Goal: Task Accomplishment & Management: Manage account settings

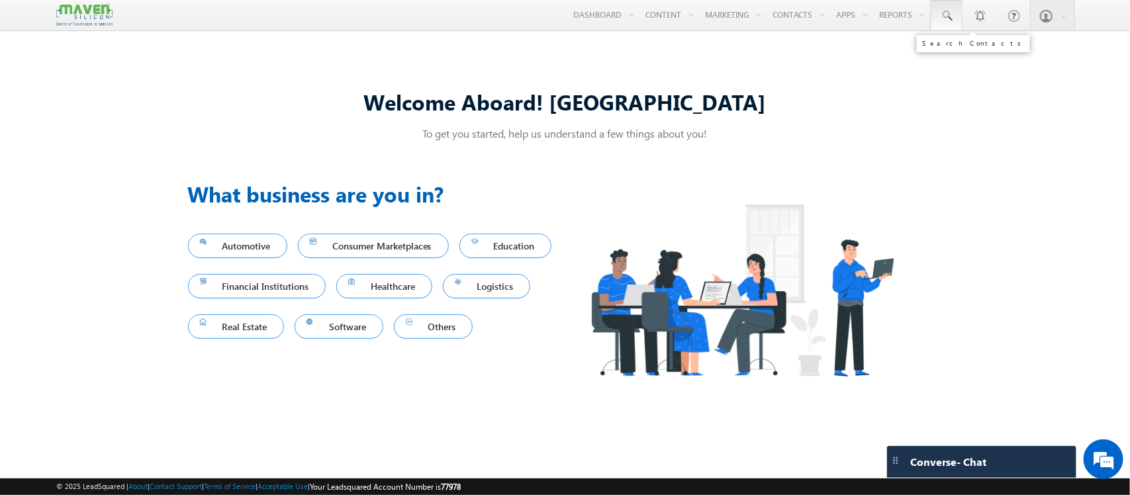
click at [944, 11] on span at bounding box center [946, 15] width 13 height 13
paste input "7338034559"
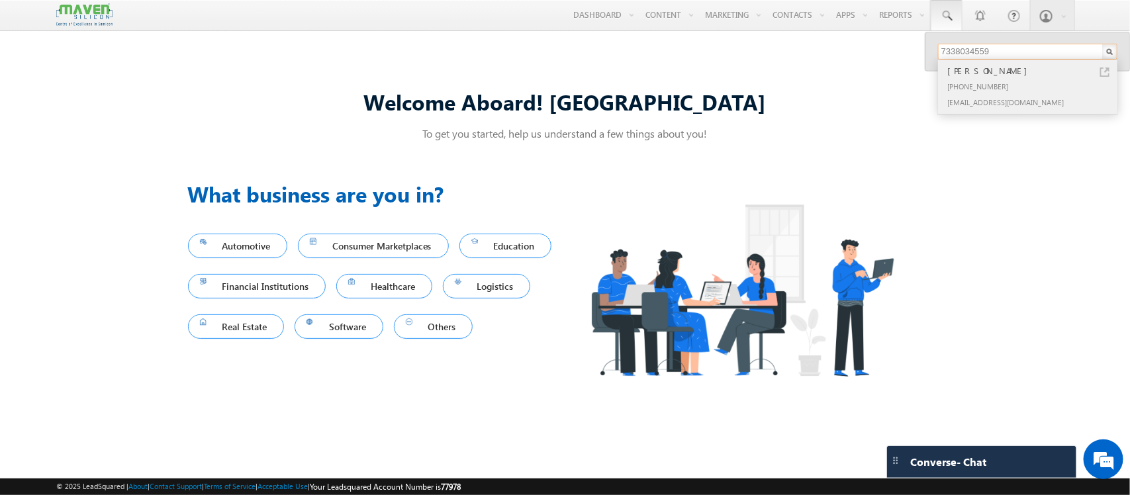
type input "7338034559"
click at [971, 81] on div "[PHONE_NUMBER]" at bounding box center [1032, 86] width 177 height 16
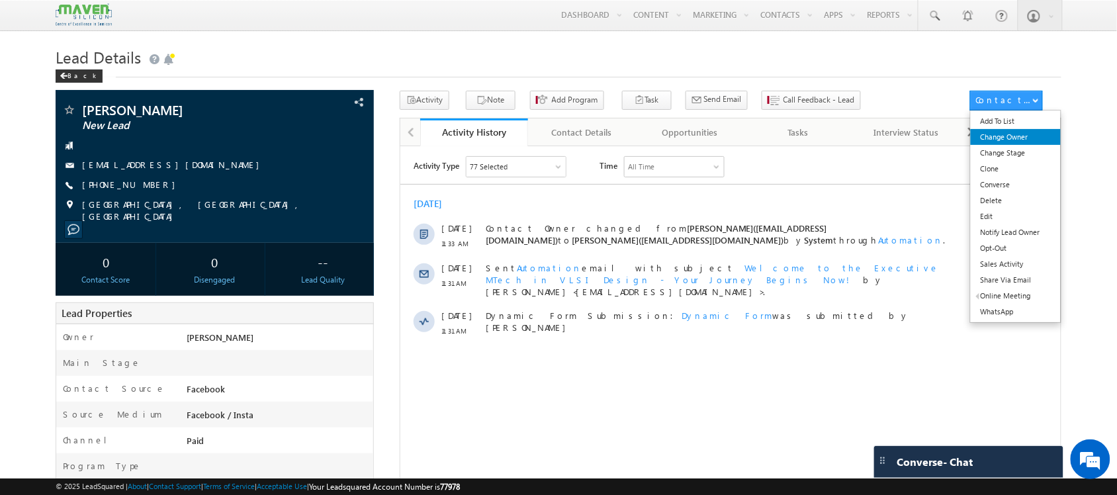
click at [1014, 142] on link "Change Owner" at bounding box center [1016, 137] width 91 height 16
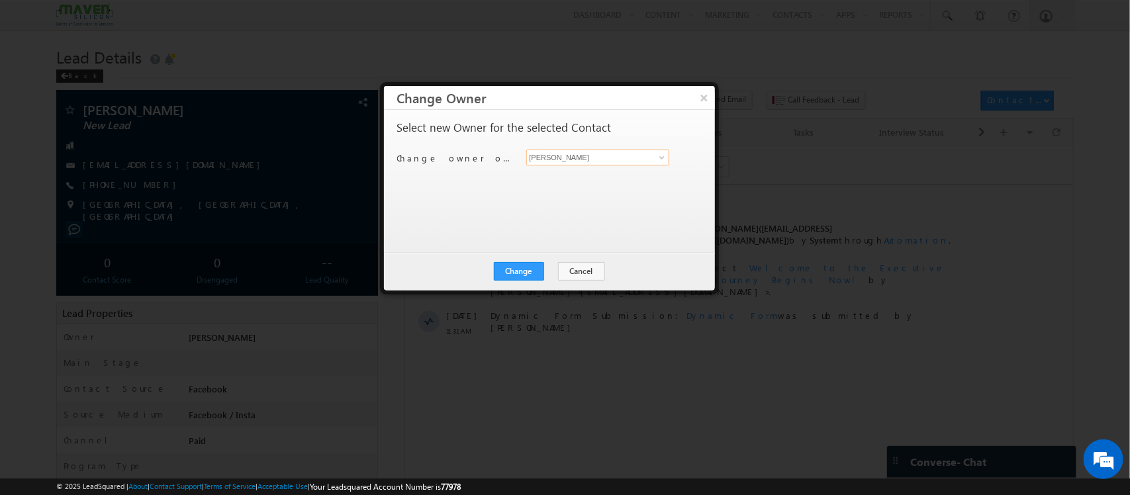
click at [608, 154] on input "[PERSON_NAME]" at bounding box center [598, 158] width 144 height 16
click at [563, 181] on span "[EMAIL_ADDRESS][DOMAIN_NAME]" at bounding box center [590, 184] width 119 height 10
type input "Komal"
click at [512, 269] on button "Change" at bounding box center [519, 271] width 50 height 19
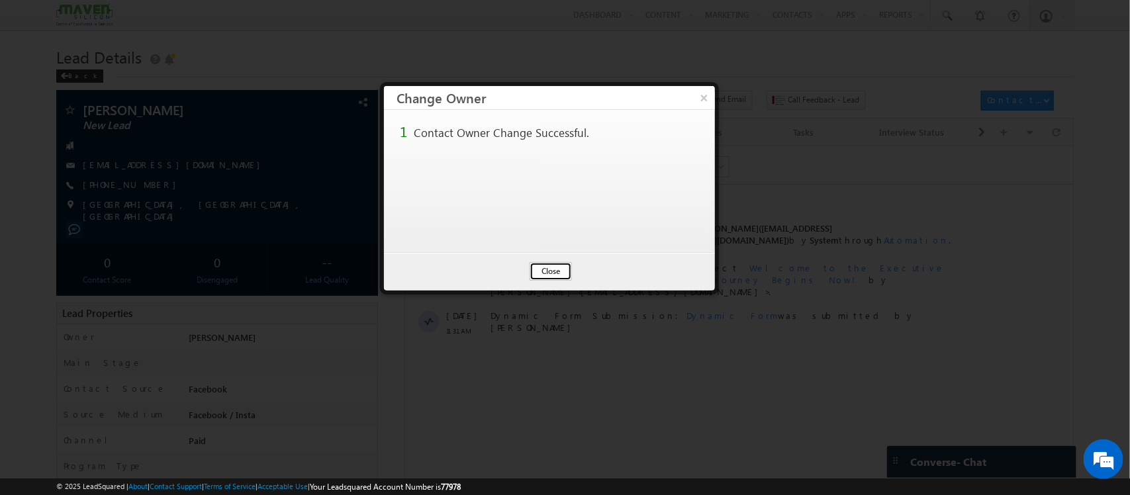
drag, startPoint x: 540, startPoint y: 273, endPoint x: 173, endPoint y: 19, distance: 446.5
click at [540, 273] on button "Close" at bounding box center [550, 271] width 42 height 19
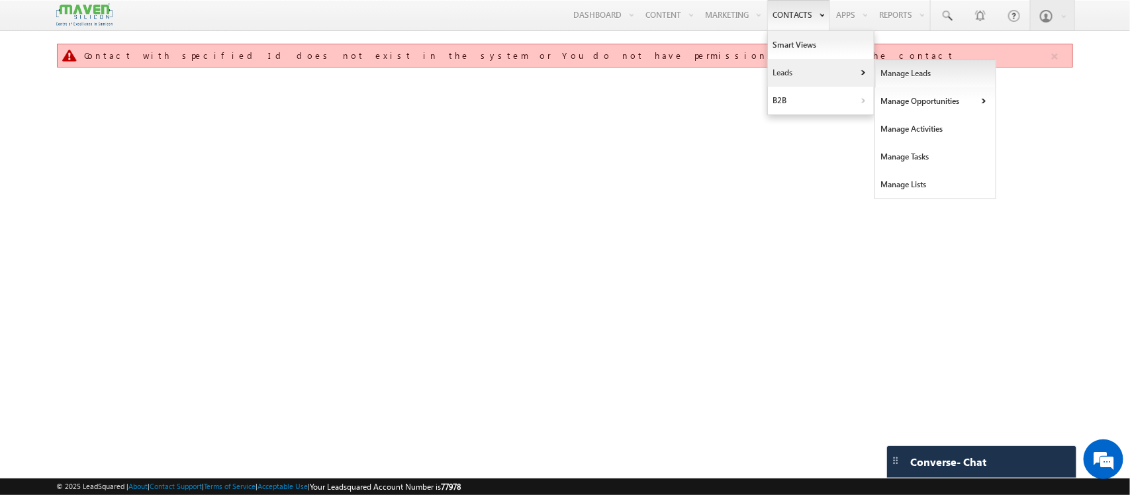
click at [892, 81] on link "Manage Leads" at bounding box center [935, 74] width 121 height 28
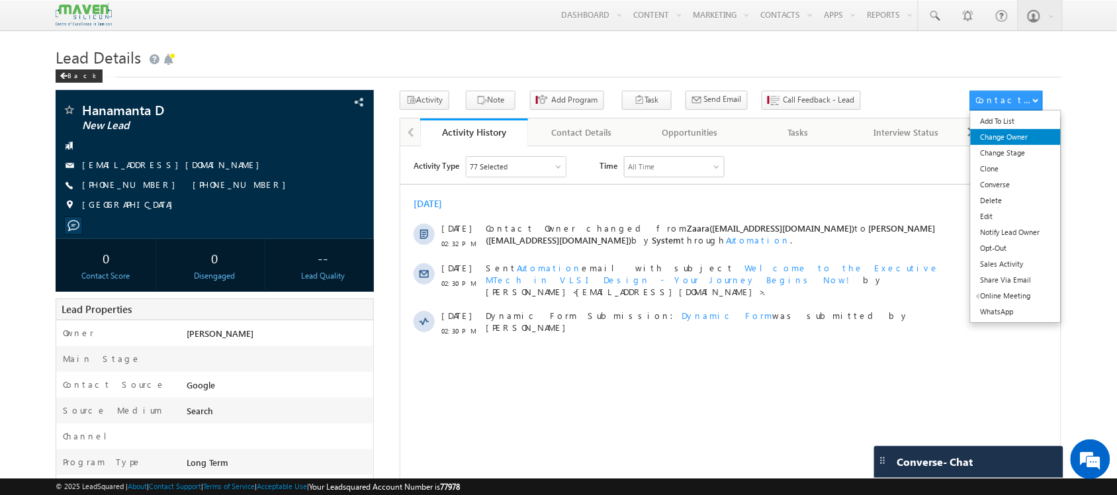
click at [1005, 134] on link "Change Owner" at bounding box center [1016, 137] width 91 height 16
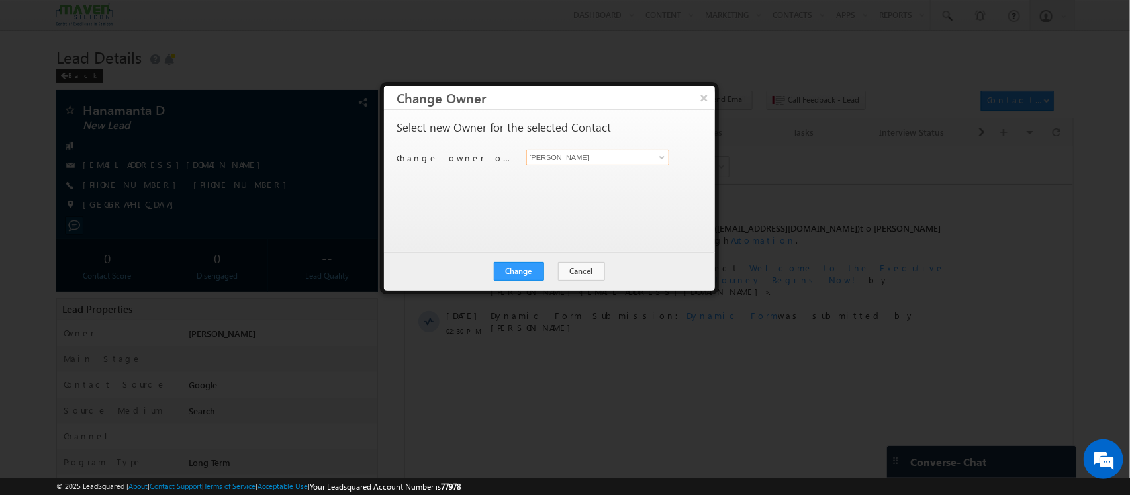
click at [606, 153] on input "[PERSON_NAME]" at bounding box center [598, 158] width 144 height 16
click at [586, 175] on link "Zaara lsq2@maven-silicon.com" at bounding box center [598, 177] width 144 height 25
type input "Zaara"
click at [518, 279] on button "Change" at bounding box center [519, 271] width 50 height 19
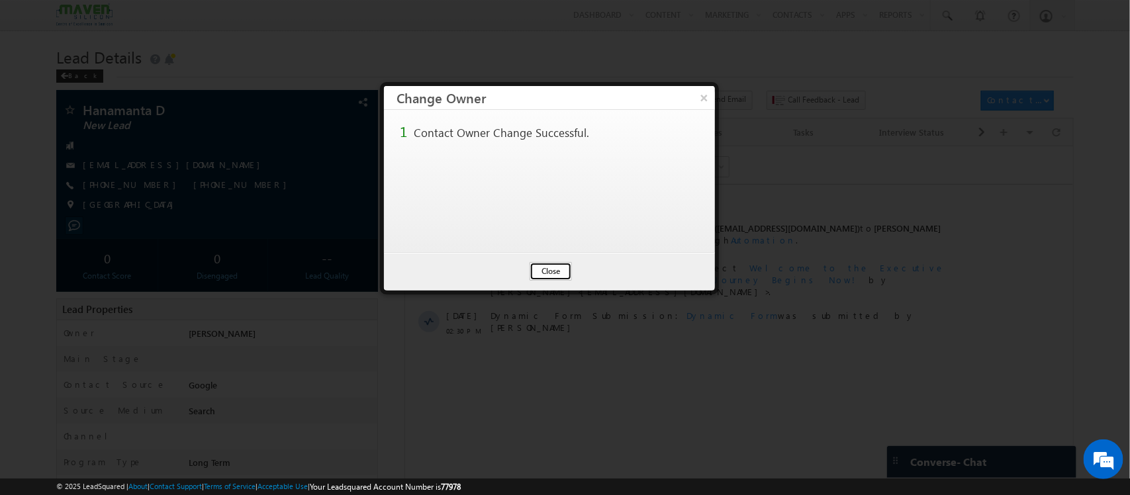
drag, startPoint x: 559, startPoint y: 269, endPoint x: 161, endPoint y: 62, distance: 449.0
click at [559, 269] on button "Close" at bounding box center [550, 271] width 42 height 19
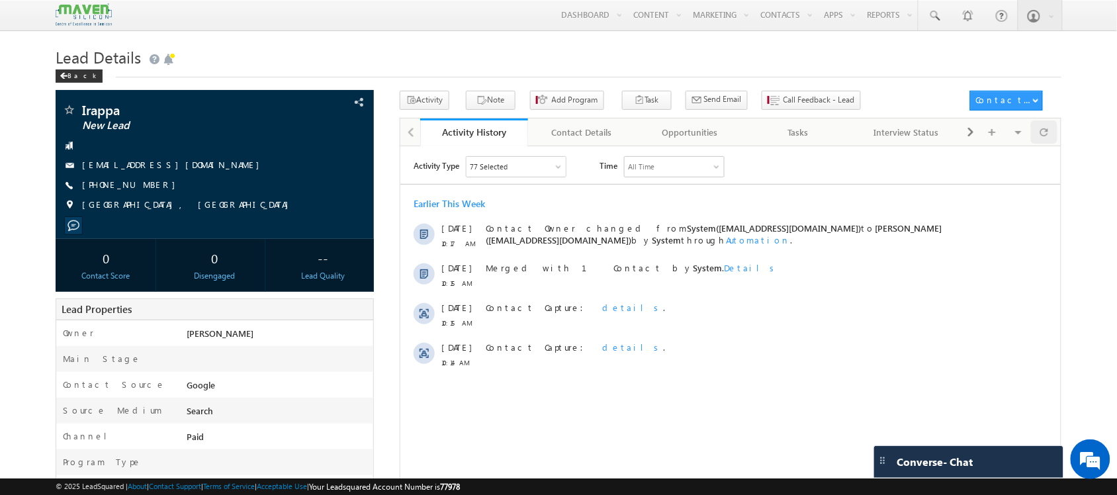
click at [1051, 126] on div at bounding box center [1044, 131] width 26 height 23
click at [476, 107] on icon "button" at bounding box center [481, 101] width 11 height 13
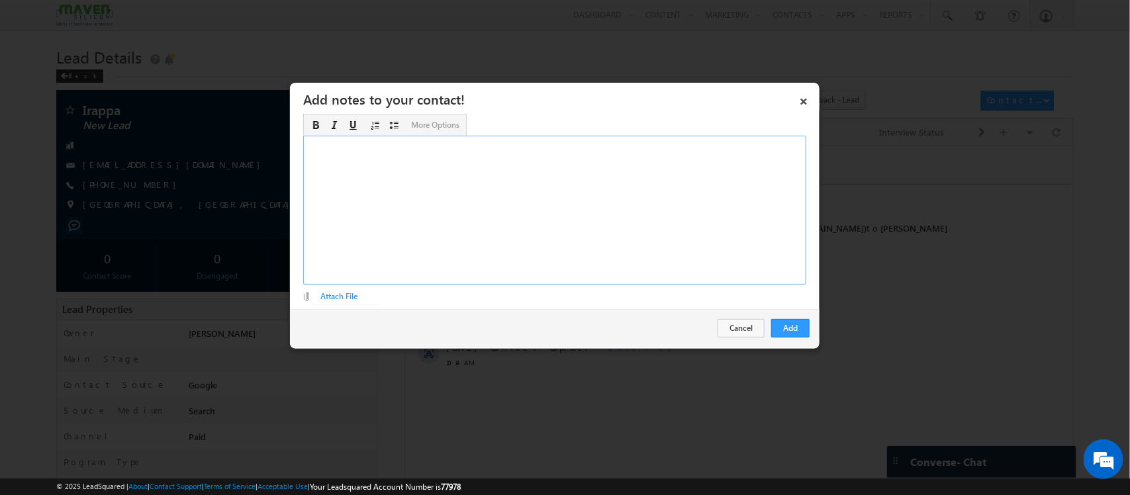
click at [601, 175] on div "Rich Text Editor, Description-inline-editor-div" at bounding box center [554, 210] width 503 height 149
click at [369, 144] on div "BE - ECE - 2017 - 55-56% Work exp - 2 years - Manual testing ​" at bounding box center [554, 210] width 503 height 149
click at [486, 154] on div "BE - ECE - 2017 - 55-56% Work exp - 2 years - Manual testing ​" at bounding box center [554, 210] width 503 height 149
click at [474, 157] on div "BE - ECE - 2017 - 55-56% Work exp - 2 years - Manual testing ​" at bounding box center [554, 210] width 503 height 149
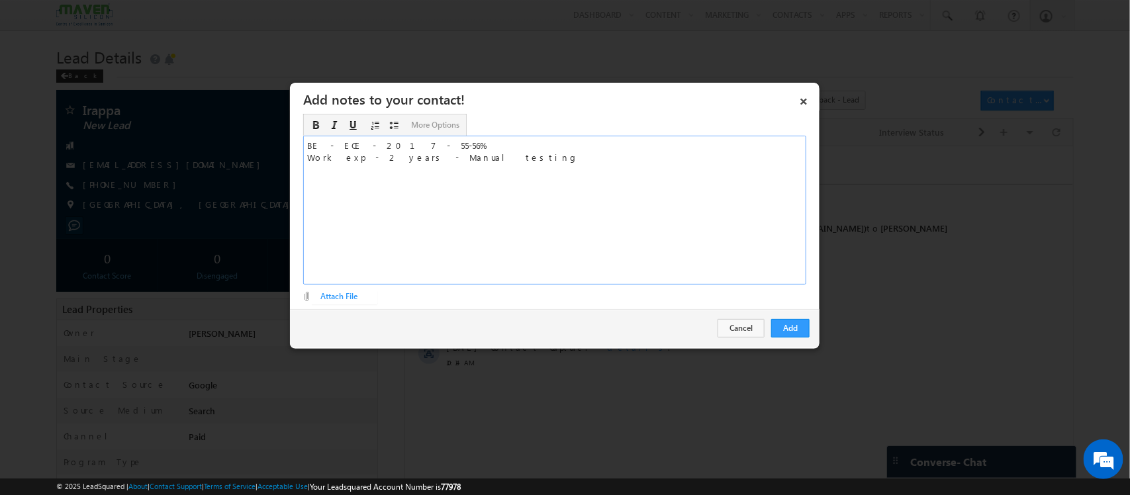
click at [453, 138] on div "BE - ECE - 2017 - 55-56% Work exp - 2 years - Manual testing ​" at bounding box center [554, 210] width 503 height 149
click at [515, 156] on div "BE - ECE - 2017 - 55-56% / Medical Service Engineer - 5 years Work exp - 2 year…" at bounding box center [554, 210] width 503 height 149
click at [410, 164] on div "BE - ECE - 2017 - 55-56% / Medical Service Engineer - 5 years Work exp - 2 year…" at bounding box center [554, 210] width 503 height 149
click at [386, 166] on div "BE - ECE - 2017 - 55-56% / Medical Service Engineer - 5 years Work exp - 2 year…" at bounding box center [554, 210] width 503 height 149
click at [529, 150] on div "BE - ECE - 2017 - 55-56% / Medical Service Engineer - 5 years Work exp - 2 year…" at bounding box center [554, 210] width 503 height 149
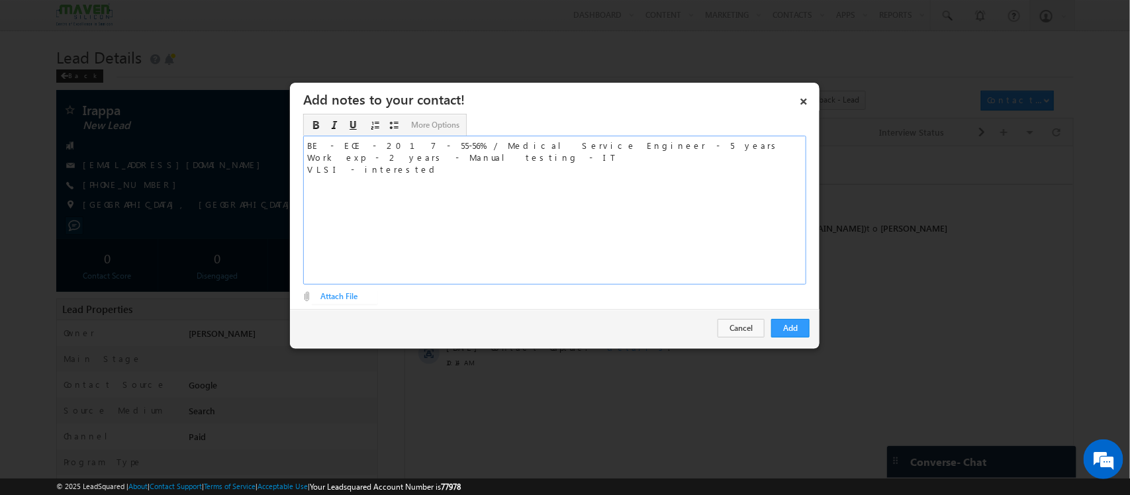
click at [529, 150] on div "BE - ECE - 2017 - 55-56% / Medical Service Engineer - 5 years Work exp - 2 year…" at bounding box center [554, 210] width 503 height 149
click at [408, 166] on div "BE - ECE - 2017 - 55-56% / Medical Service Engineer - 5 years Work exp - 2 year…" at bounding box center [554, 210] width 503 height 149
click at [375, 164] on div "BE - ECE - 2017 - 55-56% / Medical Service Engineer - 5 years Work exp - 2 year…" at bounding box center [554, 210] width 503 height 149
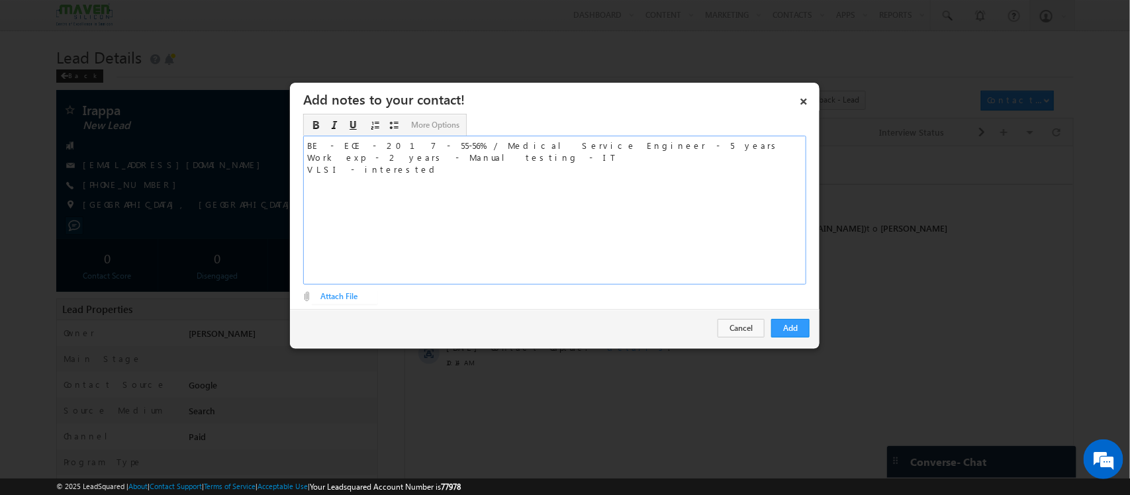
click at [508, 160] on div "BE - ECE - 2017 - 55-56% / Medical Service Engineer - 5 years Work exp - 2 year…" at bounding box center [554, 210] width 503 height 149
click at [404, 187] on div "BE - ECE - 2017 - 55-56% / Medical Service Engineer - 5 years Work exp - 2 year…" at bounding box center [554, 210] width 503 height 149
click at [792, 322] on button "Add" at bounding box center [790, 328] width 38 height 19
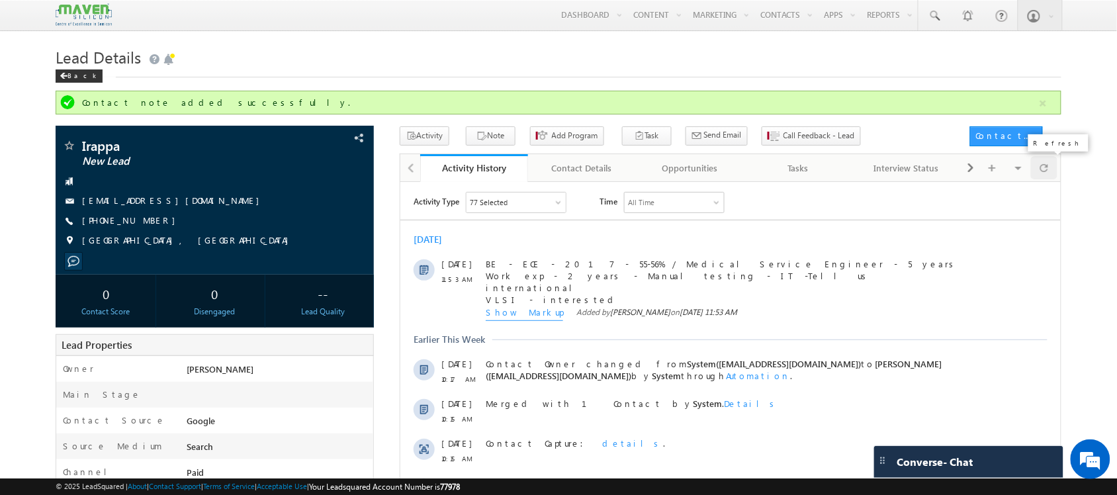
click at [1040, 172] on span at bounding box center [1044, 167] width 8 height 23
click at [498, 142] on button "Note" at bounding box center [491, 135] width 50 height 19
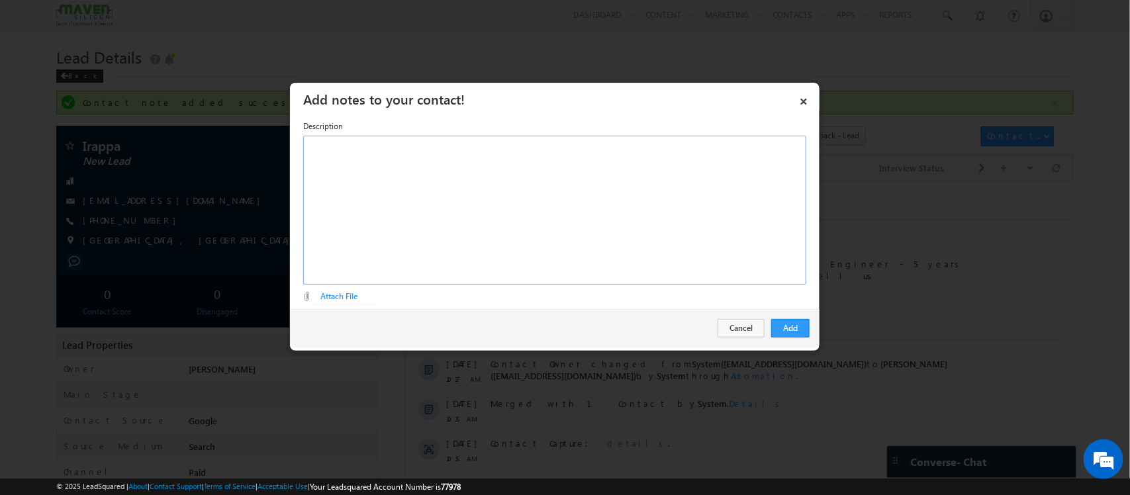
click at [612, 199] on div "Rich Text Editor, Description-inline-editor-div" at bounding box center [554, 210] width 503 height 149
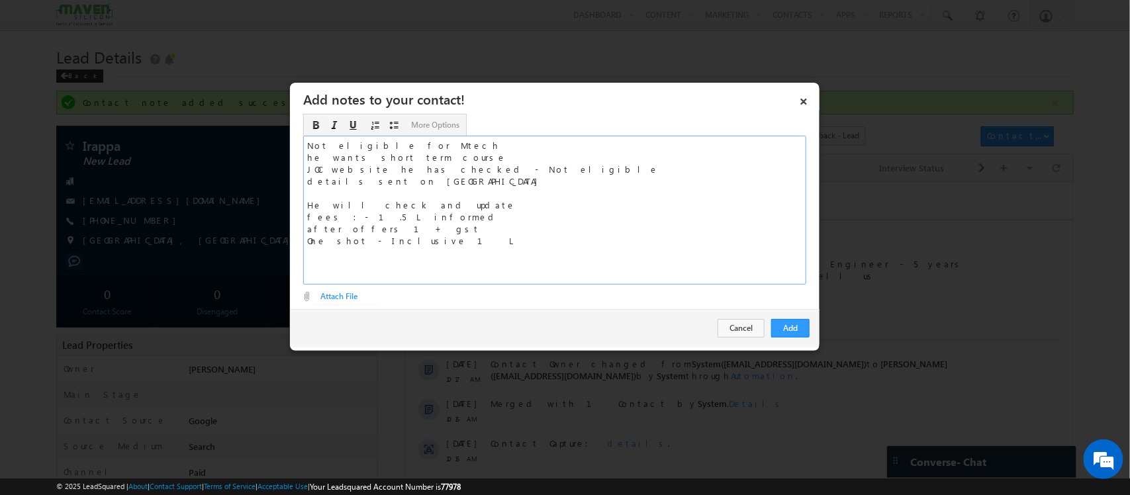
click at [355, 230] on div "Not eligible for Mtech he wants short term course JOC website he has checked - …" at bounding box center [554, 210] width 503 height 149
click at [445, 246] on div "Not eligible for Mtech he wants short term course JOC website he has checked - …" at bounding box center [554, 210] width 503 height 149
drag, startPoint x: 821, startPoint y: 322, endPoint x: 761, endPoint y: 344, distance: 63.7
click at [761, 344] on body "Menu Shubham lsq6@ maven -sili con.c om" at bounding box center [565, 475] width 1130 height 951
click at [808, 328] on button "Add" at bounding box center [790, 328] width 38 height 19
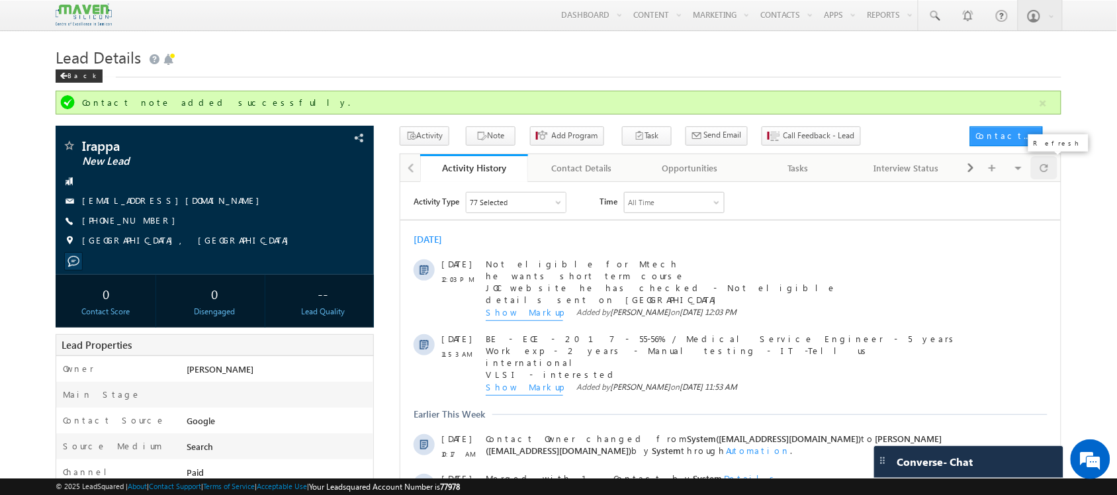
click at [1053, 171] on div at bounding box center [1044, 167] width 26 height 23
click at [802, 131] on span "Call Feedback - Lead" at bounding box center [819, 136] width 71 height 12
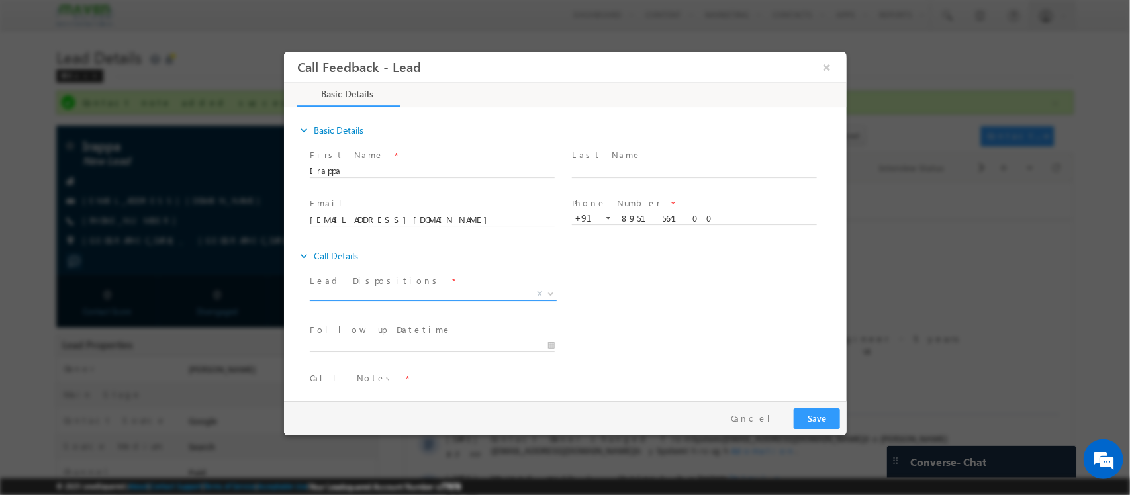
click at [461, 298] on span "X" at bounding box center [432, 294] width 247 height 13
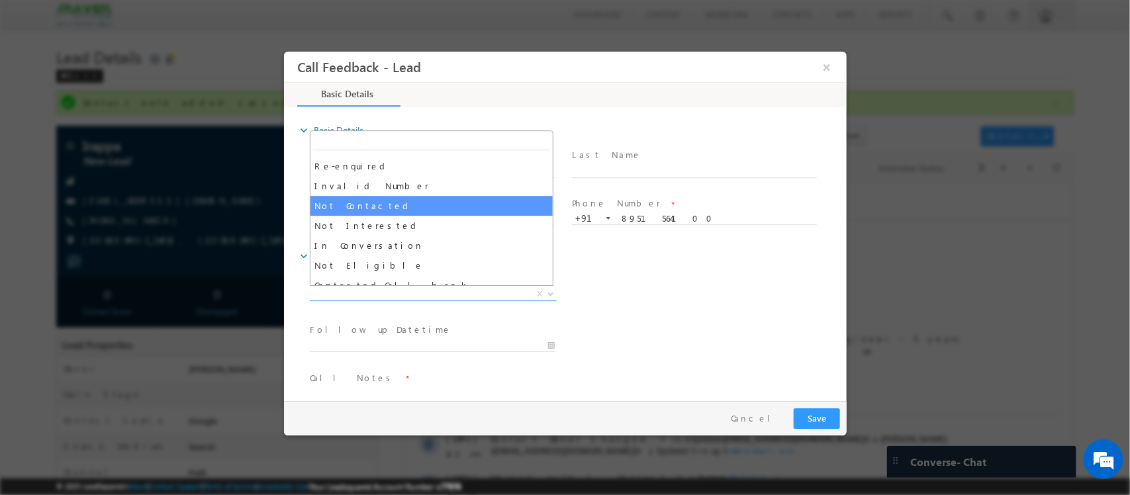
scroll to position [83, 0]
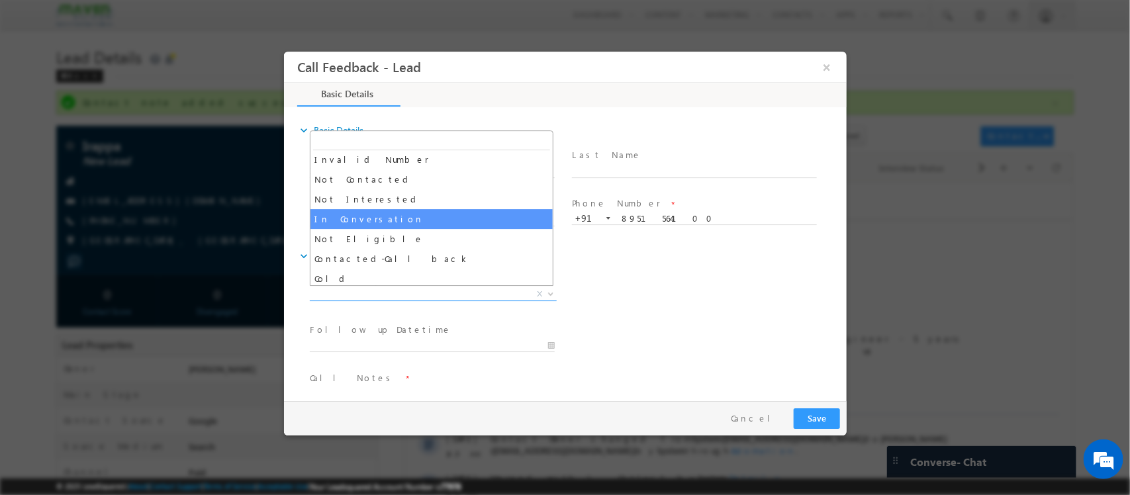
select select "In Conversation"
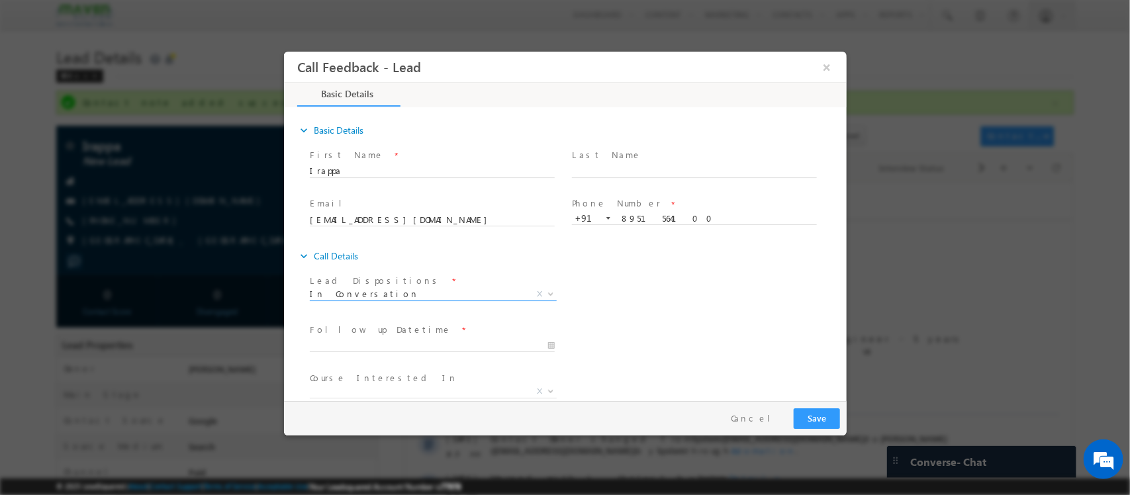
scroll to position [71, 0]
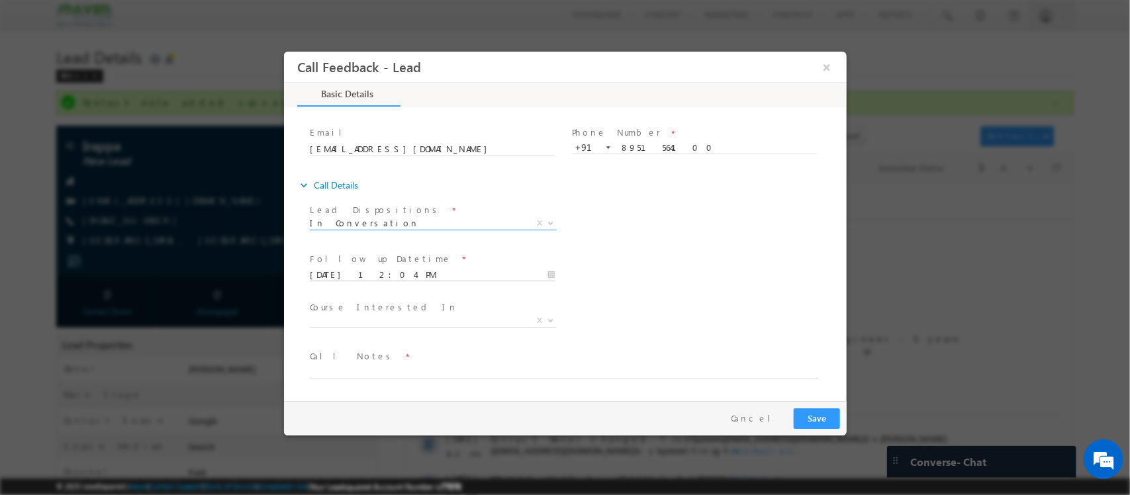
click at [432, 277] on input "29/08/2025 12:04 PM" at bounding box center [431, 275] width 245 height 13
click at [409, 267] on div "30/08/2025 12:04 PM" at bounding box center [437, 275] width 257 height 16
click at [420, 271] on input "30/08/2025 12:04 PM" at bounding box center [431, 275] width 245 height 13
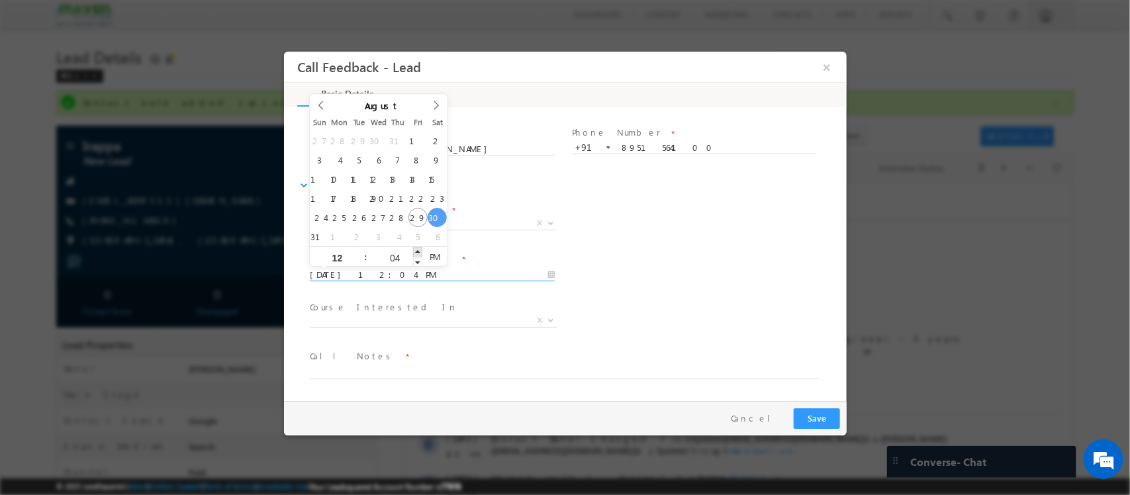
type input "30/08/2025 12:05 PM"
type input "05"
click at [416, 255] on span at bounding box center [416, 252] width 9 height 10
type input "30/08/2025 12:06 PM"
type input "06"
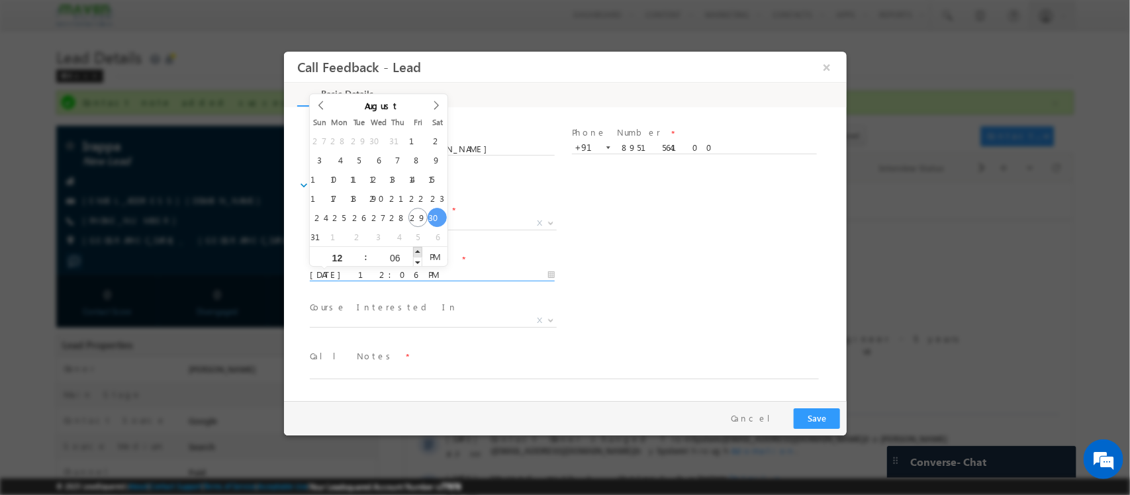
click at [416, 255] on span at bounding box center [416, 252] width 9 height 10
type input "30/08/2025 12:05 PM"
type input "05"
click at [416, 257] on span at bounding box center [416, 262] width 9 height 10
type input "30/08/2025 12:04 PM"
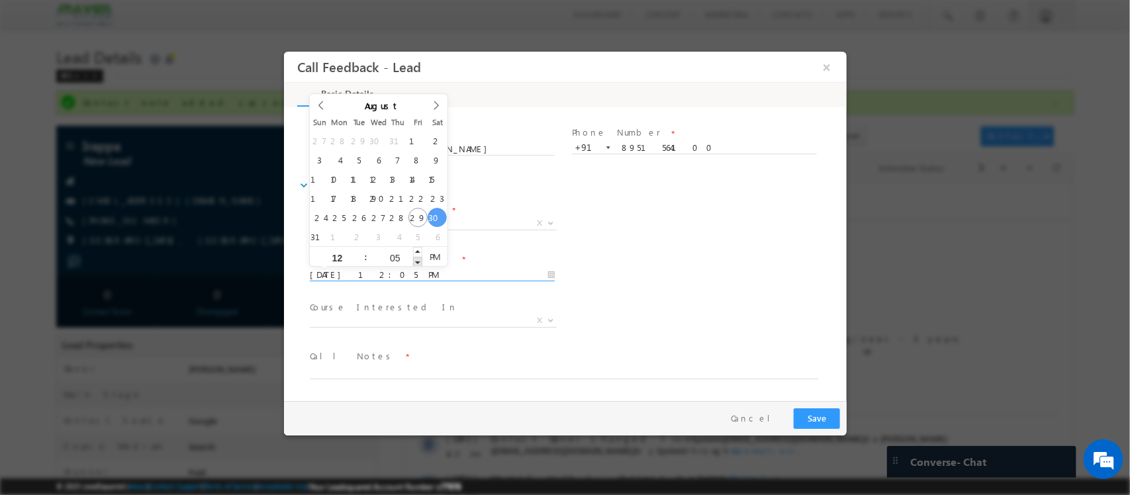
type input "04"
click at [416, 259] on span at bounding box center [416, 262] width 9 height 10
type input "30/08/2025 12:03 PM"
type input "03"
click at [416, 259] on span at bounding box center [416, 262] width 9 height 10
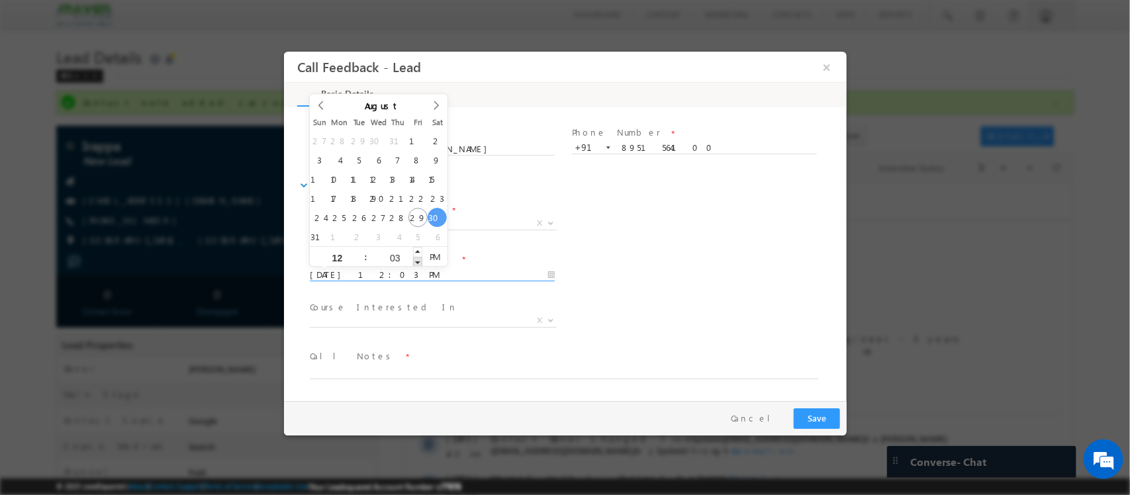
type input "30/08/2025 12:02 PM"
type input "02"
click at [416, 259] on span at bounding box center [416, 262] width 9 height 10
type input "30/08/2025 12:01 PM"
type input "01"
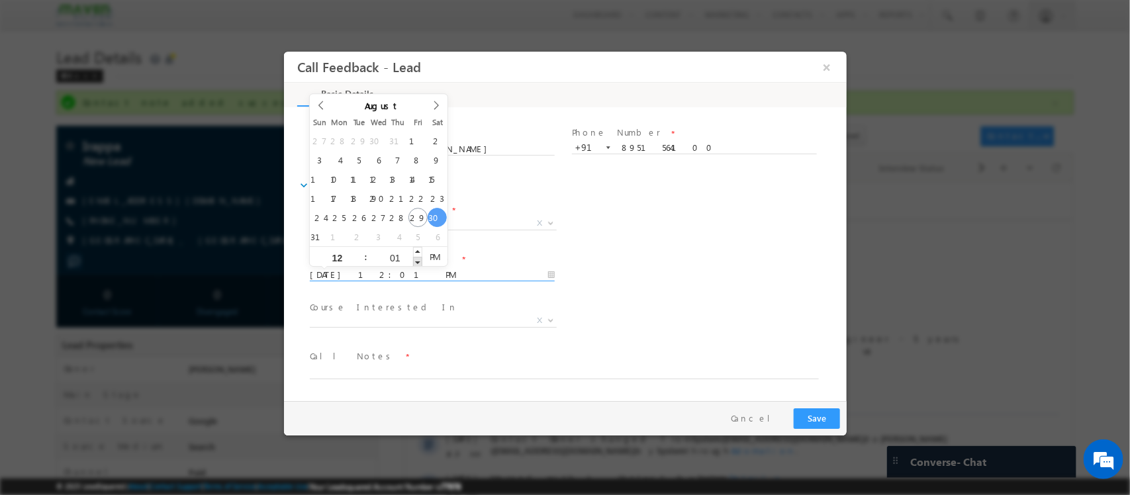
click at [416, 259] on span at bounding box center [416, 262] width 9 height 10
type input "30/08/2025 12:00 PM"
type input "00"
click at [416, 259] on span at bounding box center [416, 262] width 9 height 10
click at [444, 298] on div "Course Interested In * Executive M.Tech in VLSI Design Advanced VLSI Design & V…" at bounding box center [437, 322] width 262 height 49
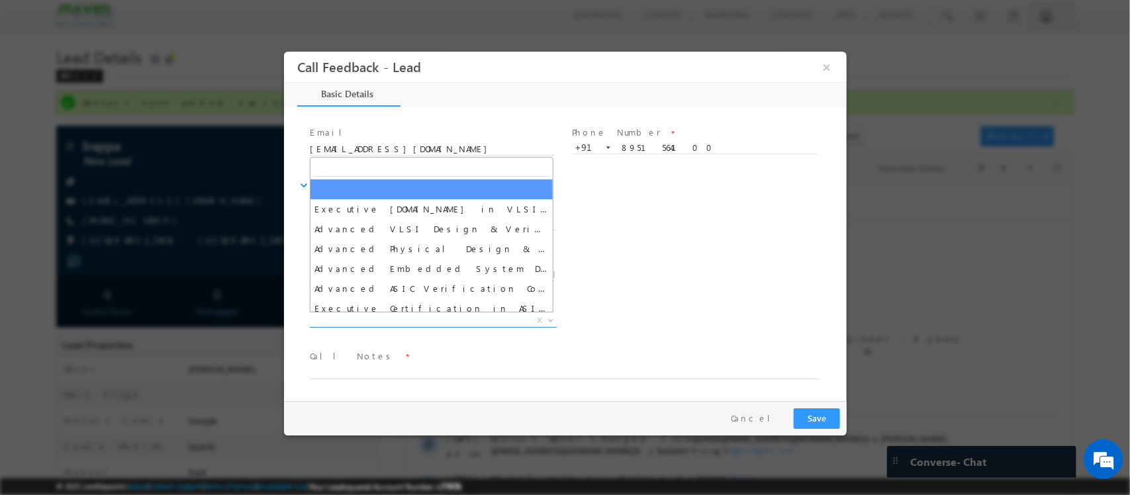
click at [439, 323] on span "X" at bounding box center [432, 320] width 247 height 13
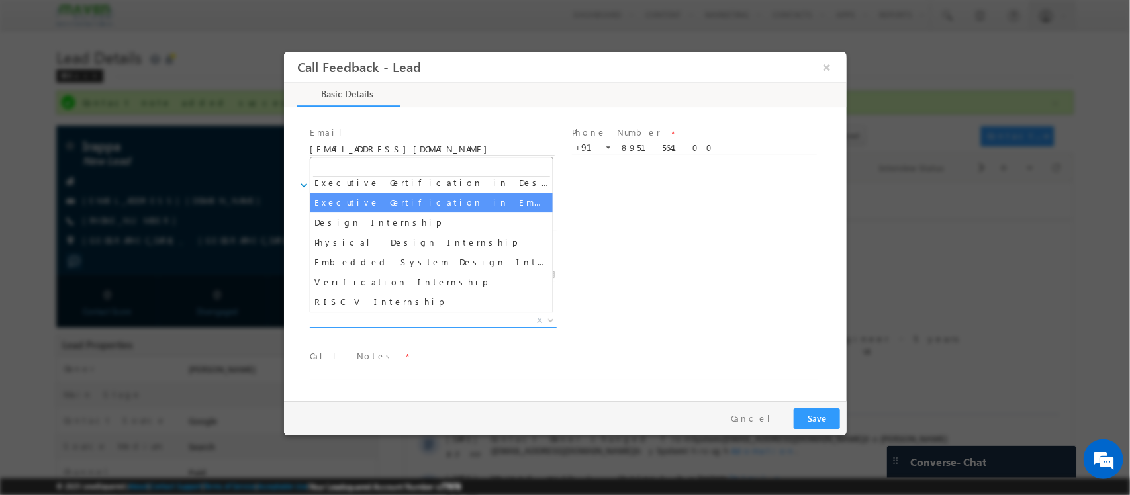
scroll to position [83, 0]
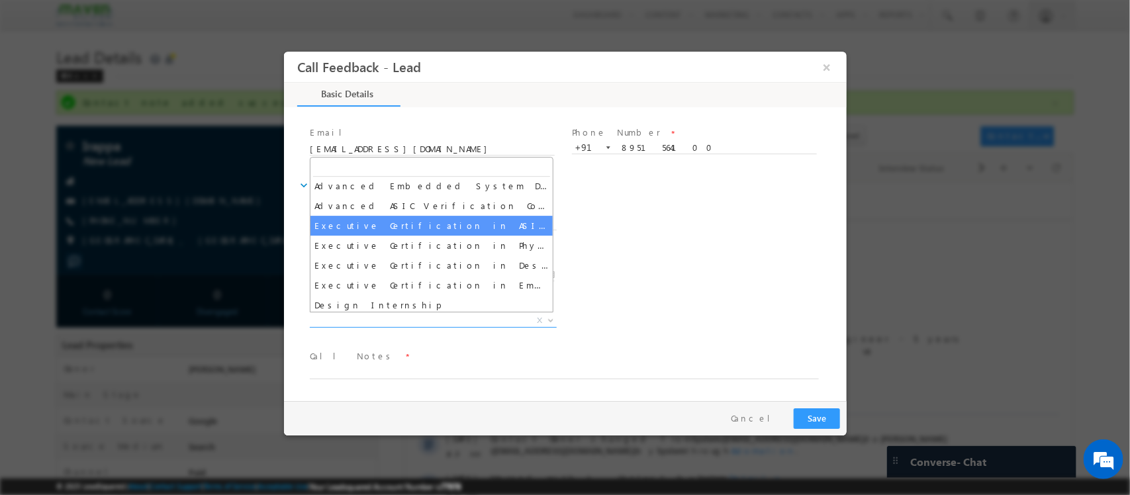
select select "Executive Certification in ASIC Verification"
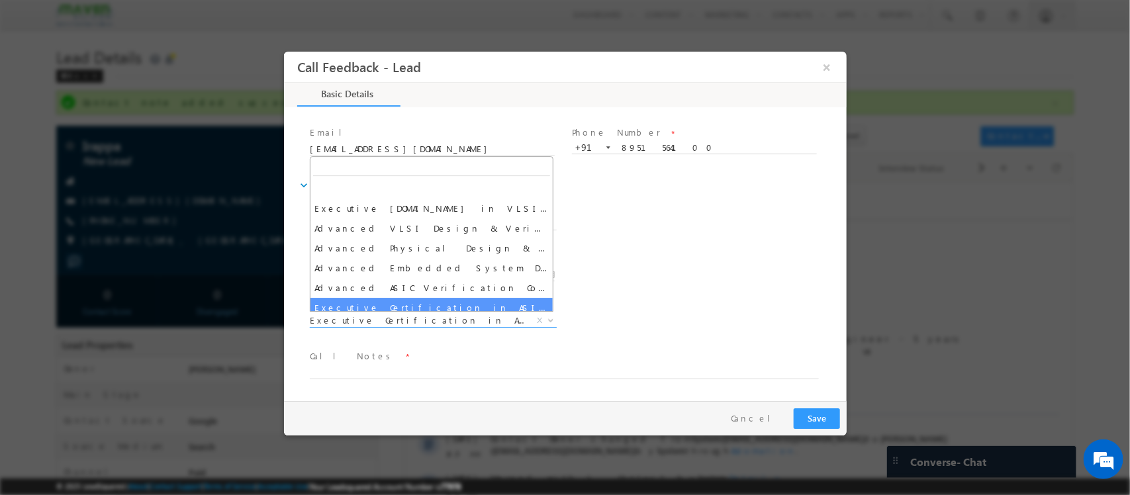
click at [434, 323] on span "Executive Certification in ASIC Verification" at bounding box center [416, 320] width 215 height 12
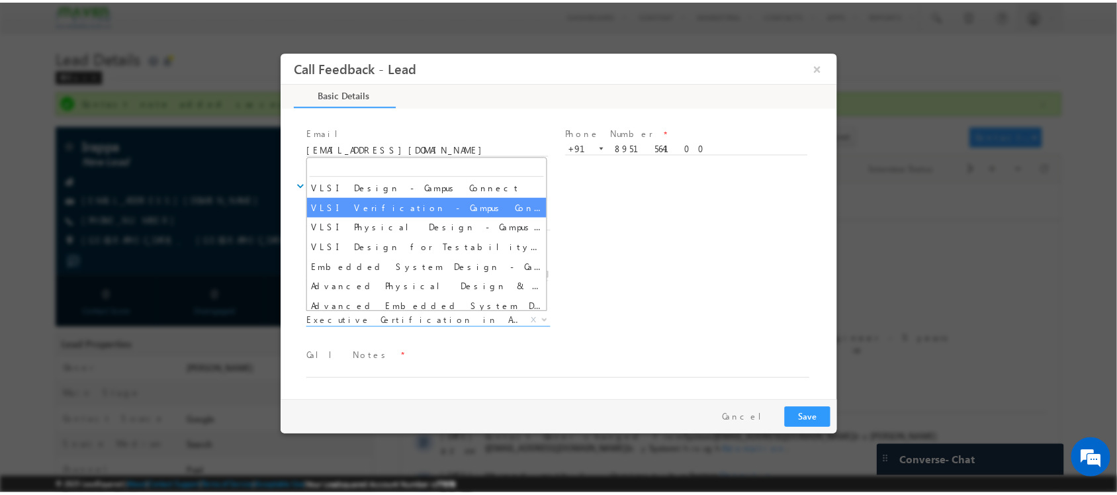
scroll to position [979, 0]
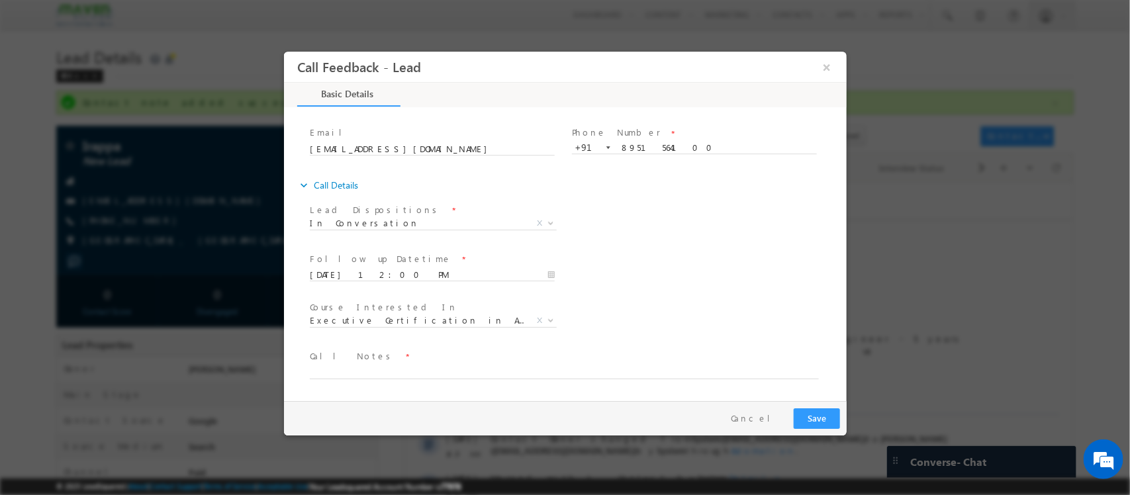
click at [617, 228] on div "Lead Dispositions * Prospect Interested Re-enquired Invalid Number Not Contacte…" at bounding box center [575, 225] width 539 height 49
click at [426, 375] on textarea at bounding box center [563, 371] width 509 height 15
click at [424, 355] on span "Call Notes *" at bounding box center [556, 356] width 494 height 15
click at [376, 383] on span at bounding box center [556, 386] width 494 height 15
click at [359, 371] on textarea at bounding box center [563, 371] width 509 height 15
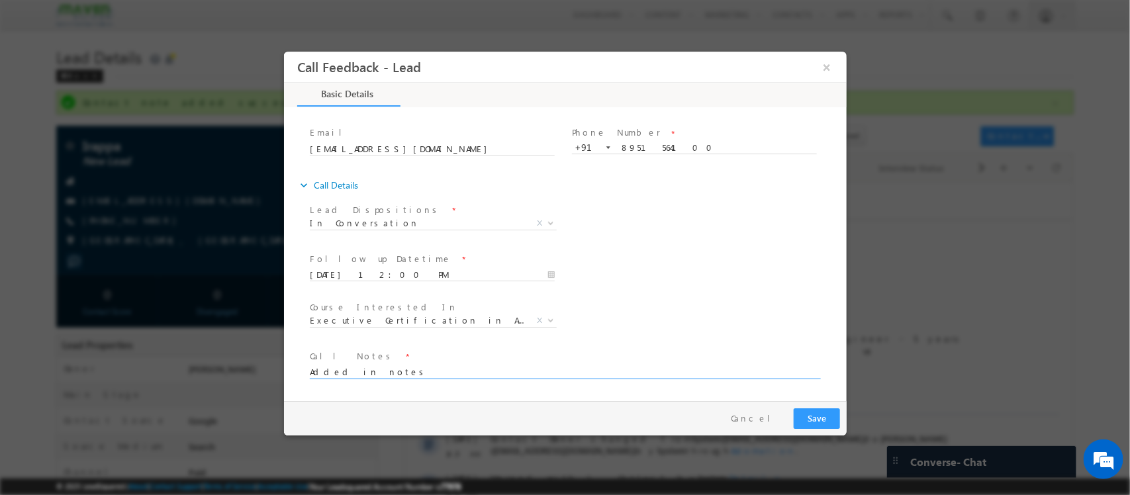
type textarea "Added in notes"
click at [807, 406] on div "Pay & Save Save Cancel" at bounding box center [567, 418] width 569 height 34
click at [815, 418] on button "Save" at bounding box center [816, 418] width 46 height 21
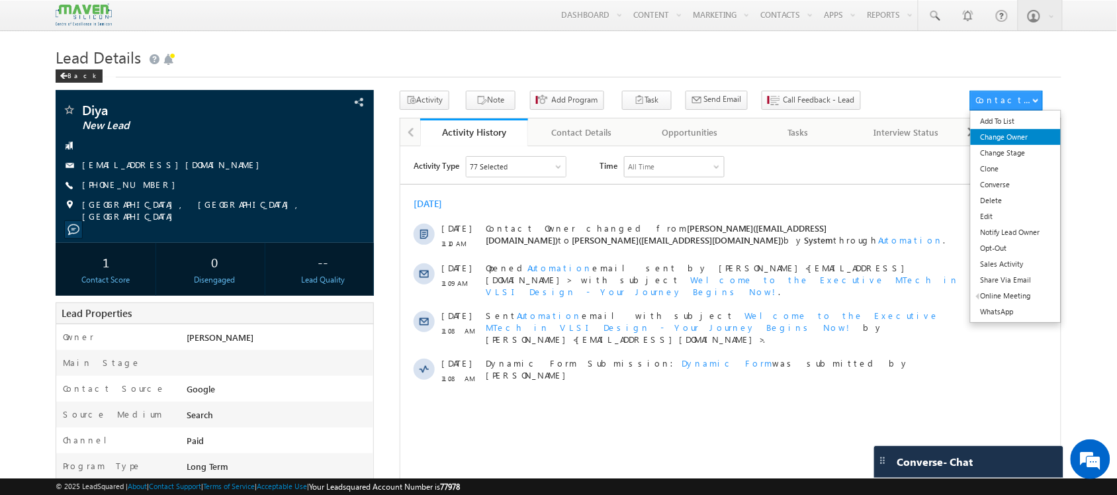
click at [1022, 138] on link "Change Owner" at bounding box center [1016, 137] width 91 height 16
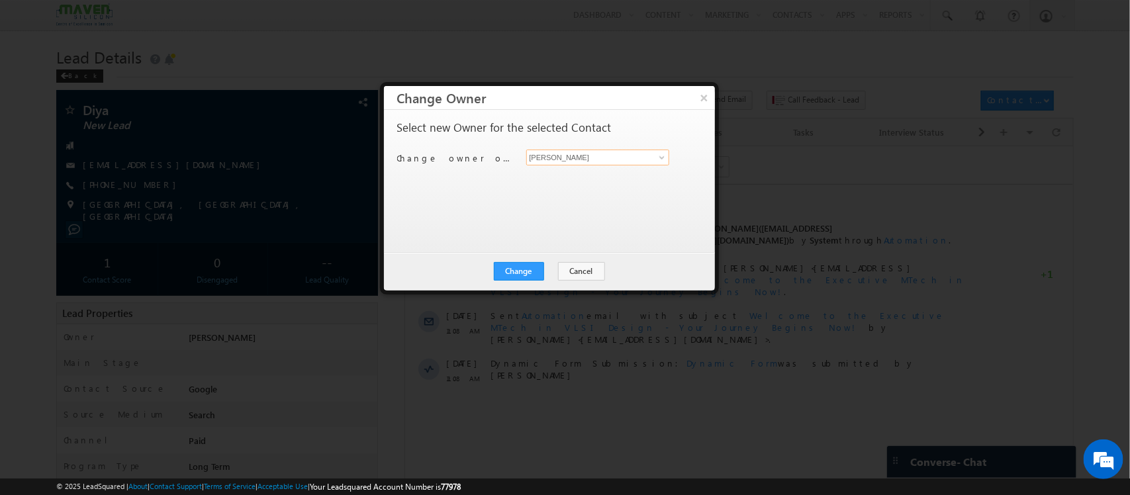
click at [617, 150] on input "[PERSON_NAME]" at bounding box center [598, 158] width 144 height 16
click at [646, 156] on input "[PERSON_NAME]" at bounding box center [598, 158] width 144 height 16
type input "S"
click at [613, 167] on link "Komal lsq4@maven-silicon.com" at bounding box center [598, 177] width 144 height 25
type input "Komal"
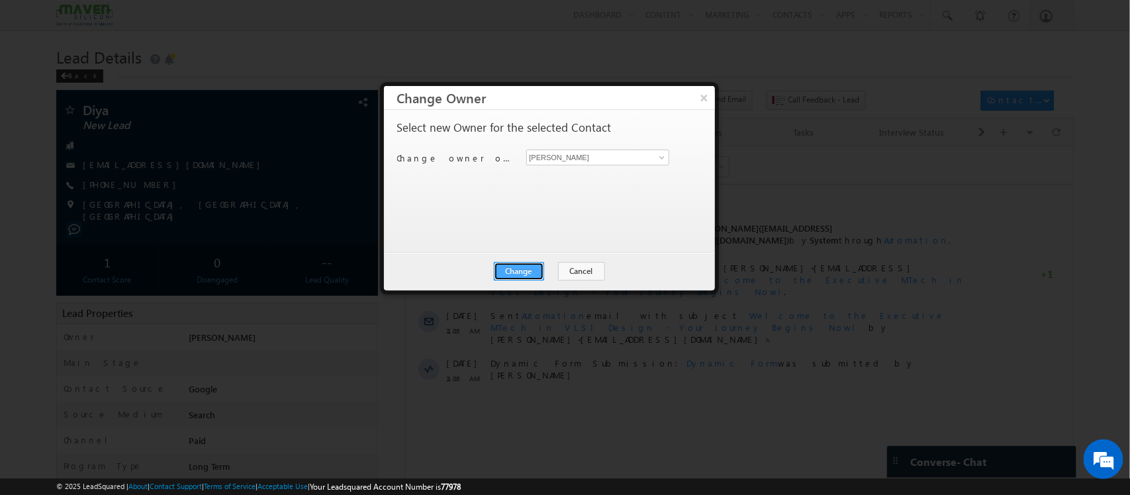
click at [520, 262] on button "Change" at bounding box center [519, 271] width 50 height 19
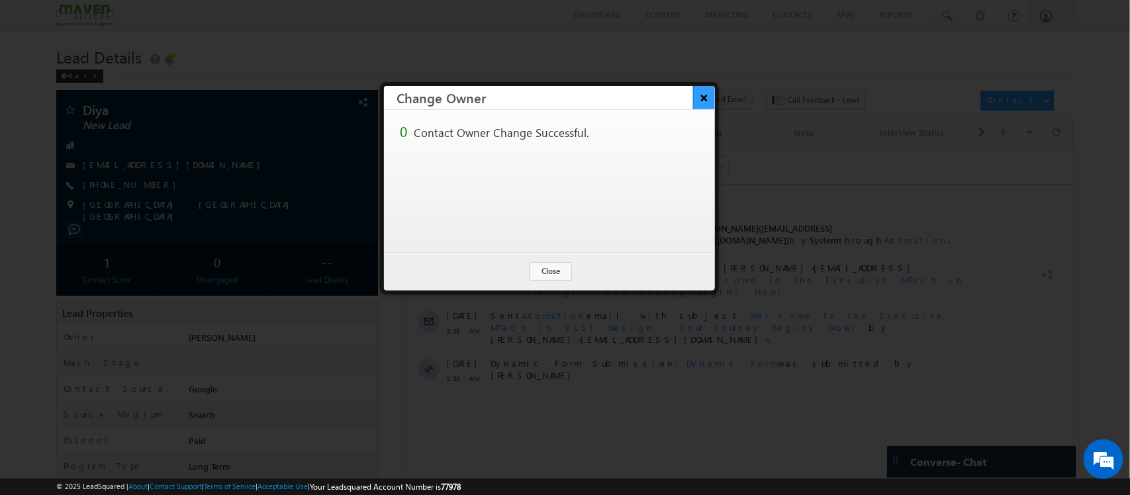
click at [707, 98] on button "×" at bounding box center [704, 97] width 22 height 23
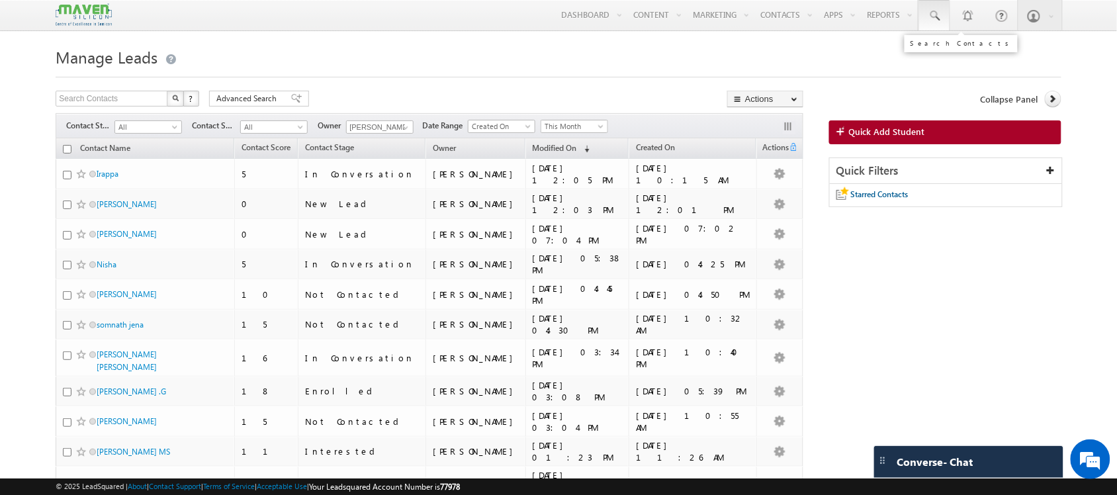
click at [938, 13] on span at bounding box center [934, 15] width 13 height 13
paste input "8340316598"
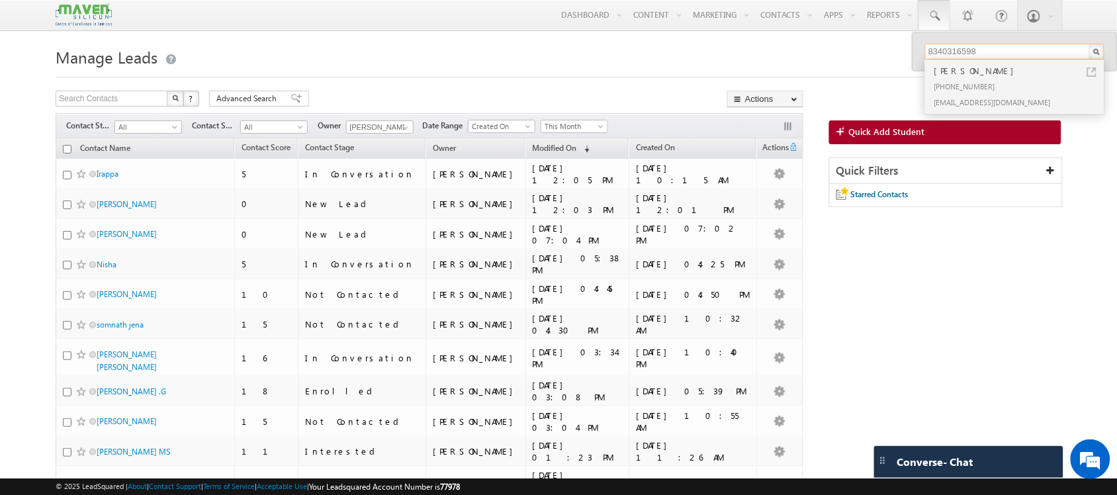
type input "8340316598"
click at [974, 79] on div "[PHONE_NUMBER]" at bounding box center [1020, 86] width 177 height 16
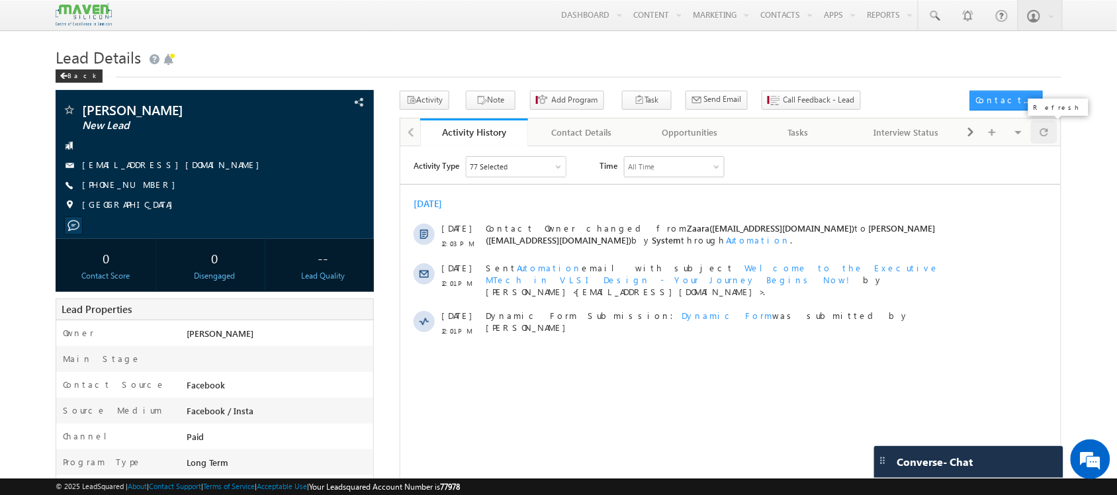
click at [1044, 131] on span at bounding box center [1044, 131] width 8 height 23
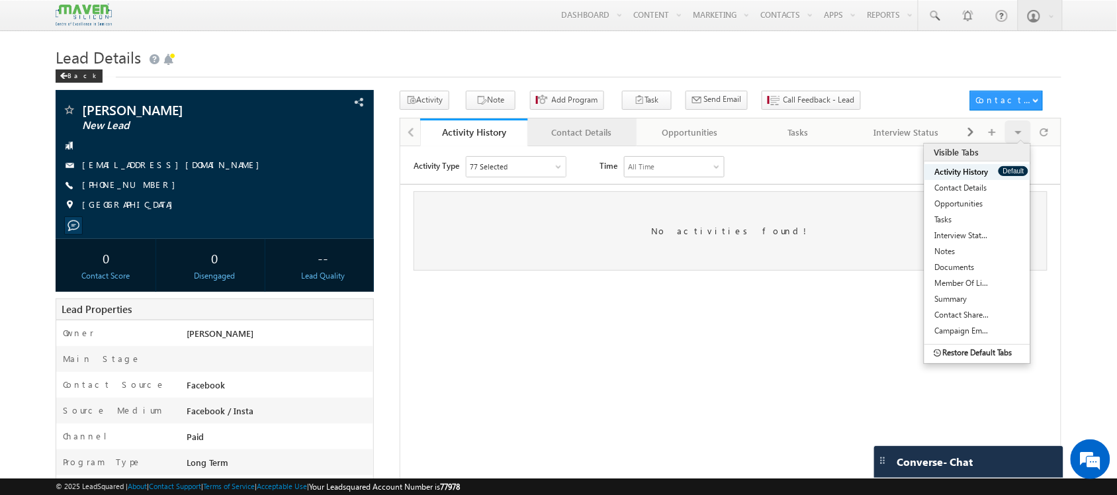
click at [590, 132] on div "Contact Details" at bounding box center [582, 132] width 86 height 16
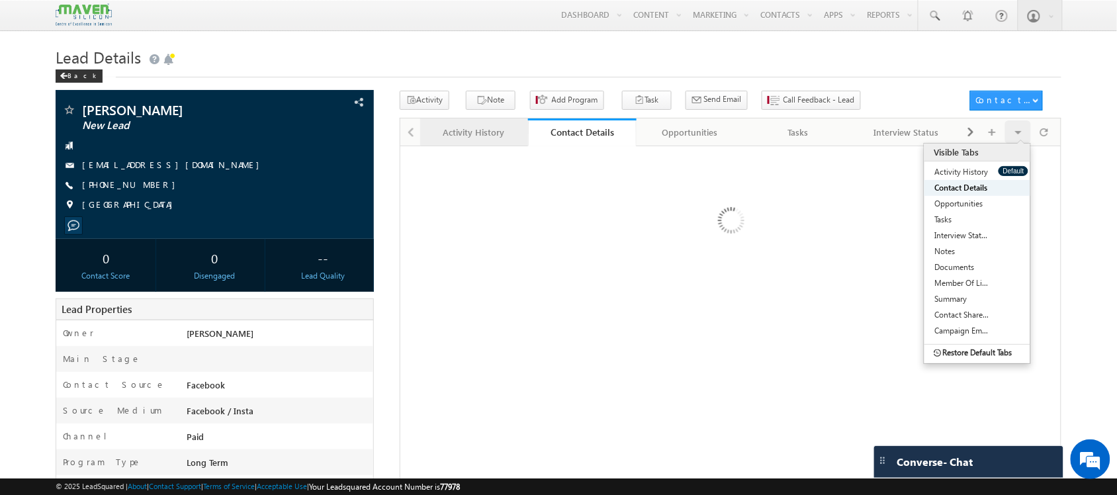
click at [472, 133] on div "Activity History" at bounding box center [474, 132] width 86 height 16
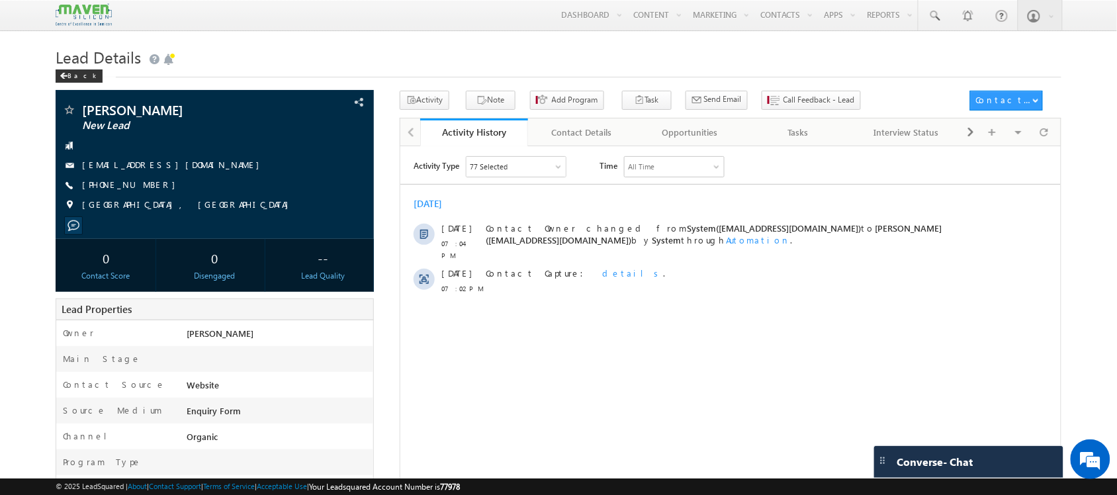
drag, startPoint x: 1447, startPoint y: 275, endPoint x: 1045, endPoint y: 146, distance: 422.1
click at [1045, 146] on html "Activity Type 77 Selected Select All Sales Activities 1 Sales Activity Opportun…" at bounding box center [730, 321] width 660 height 351
click at [1044, 134] on span at bounding box center [1044, 131] width 8 height 23
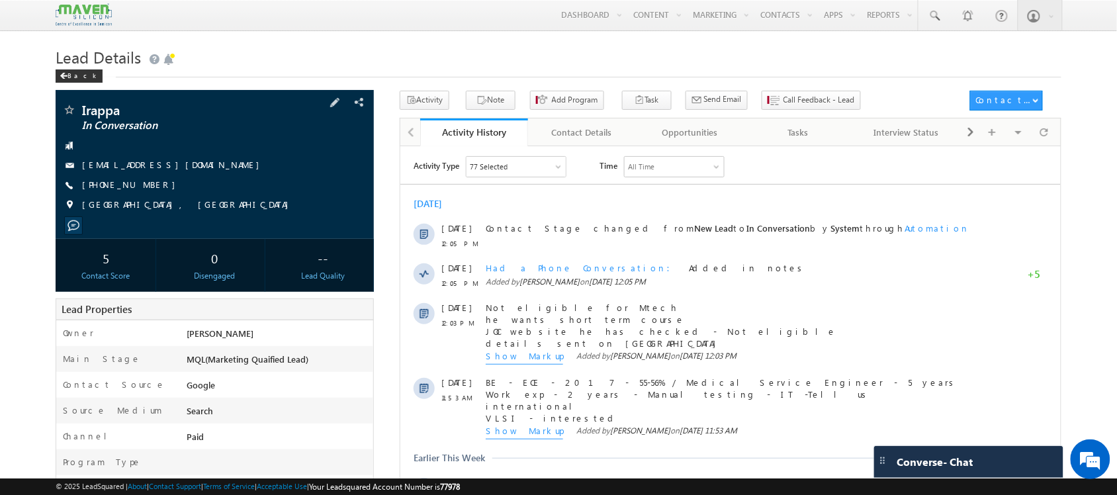
click at [122, 183] on span "+91-8951564100" at bounding box center [132, 185] width 100 height 13
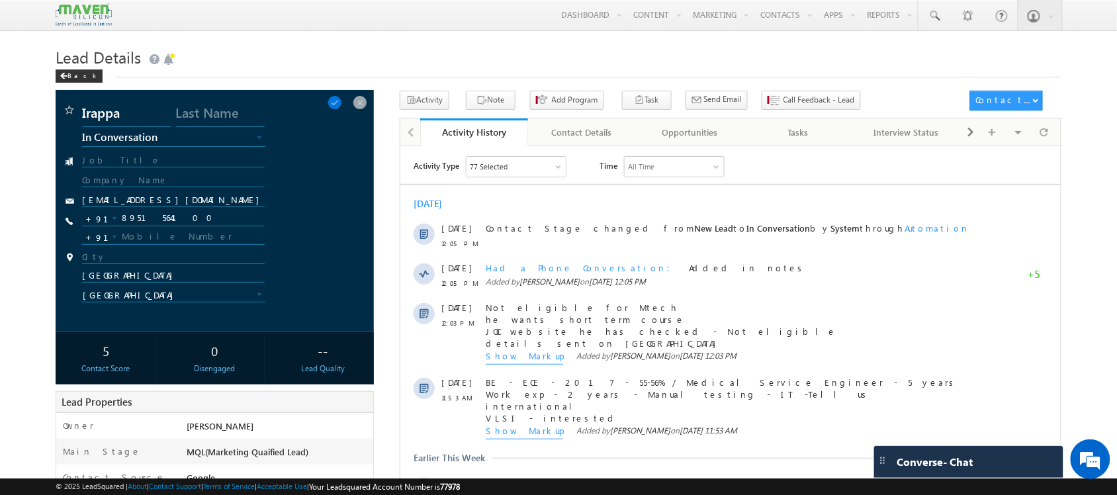
copy span "8951564100"
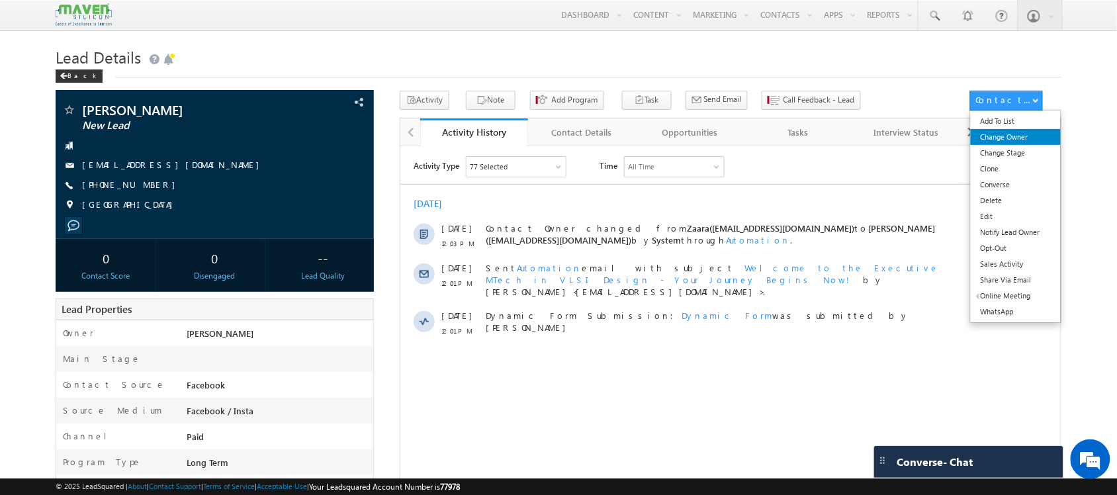
click at [1016, 140] on link "Change Owner" at bounding box center [1016, 137] width 91 height 16
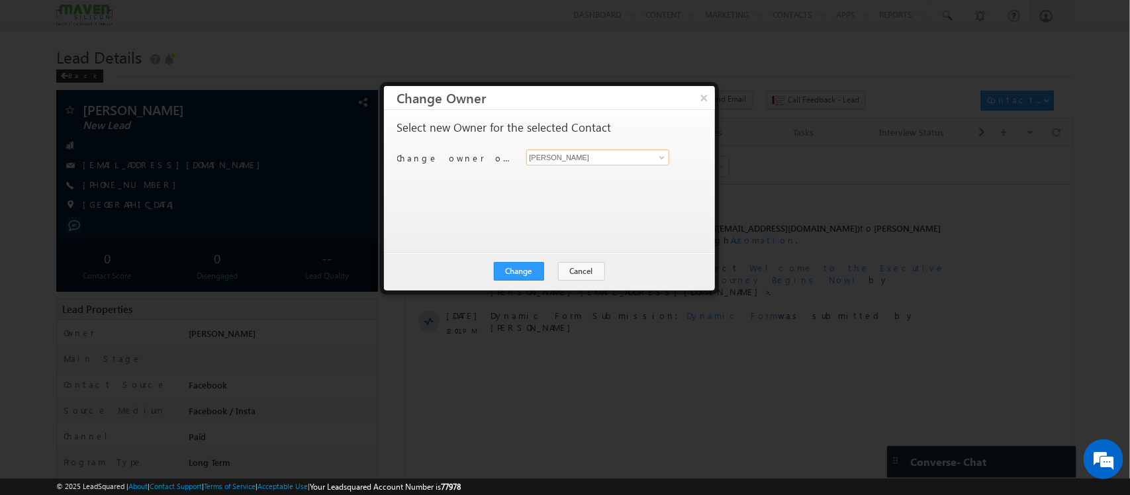
click at [644, 154] on input "[PERSON_NAME]" at bounding box center [598, 158] width 144 height 16
click at [620, 167] on link "Zaara [EMAIL_ADDRESS][DOMAIN_NAME]" at bounding box center [598, 177] width 144 height 25
type input "Zaara"
click at [524, 268] on button "Change" at bounding box center [519, 271] width 50 height 19
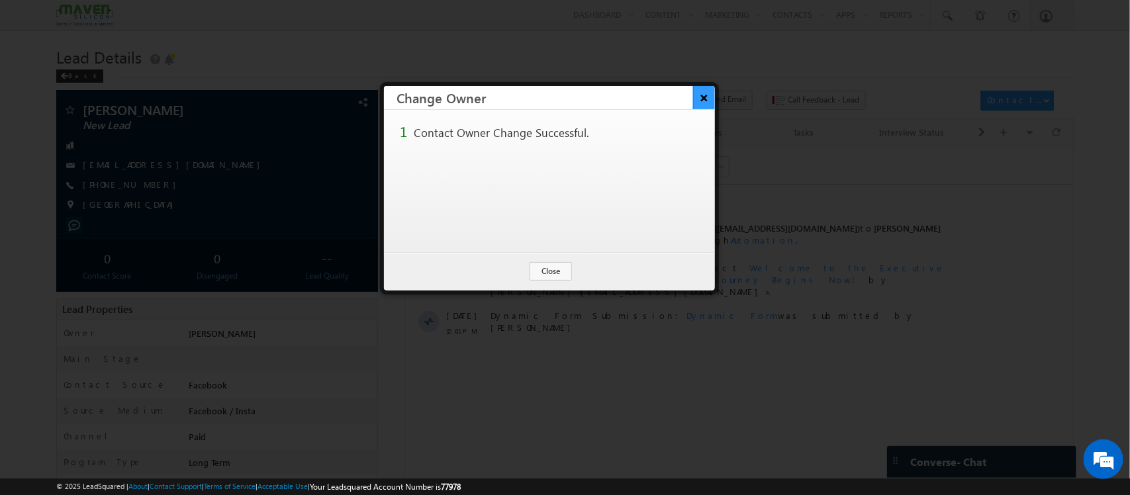
drag, startPoint x: 696, startPoint y: 91, endPoint x: 523, endPoint y: 25, distance: 185.6
click at [696, 91] on button "×" at bounding box center [704, 97] width 22 height 23
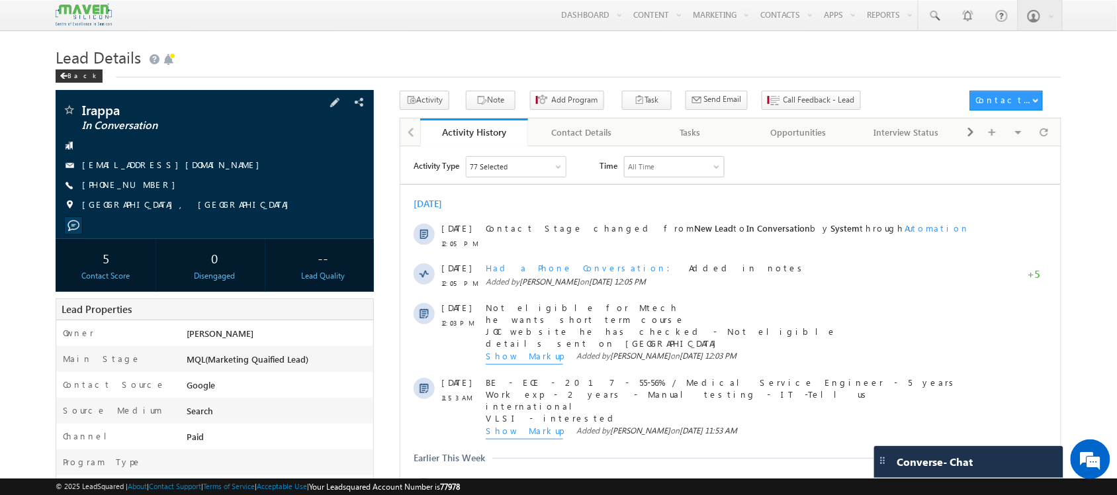
click at [136, 184] on span "+91-8951564100" at bounding box center [132, 185] width 100 height 13
copy span "8951564100"
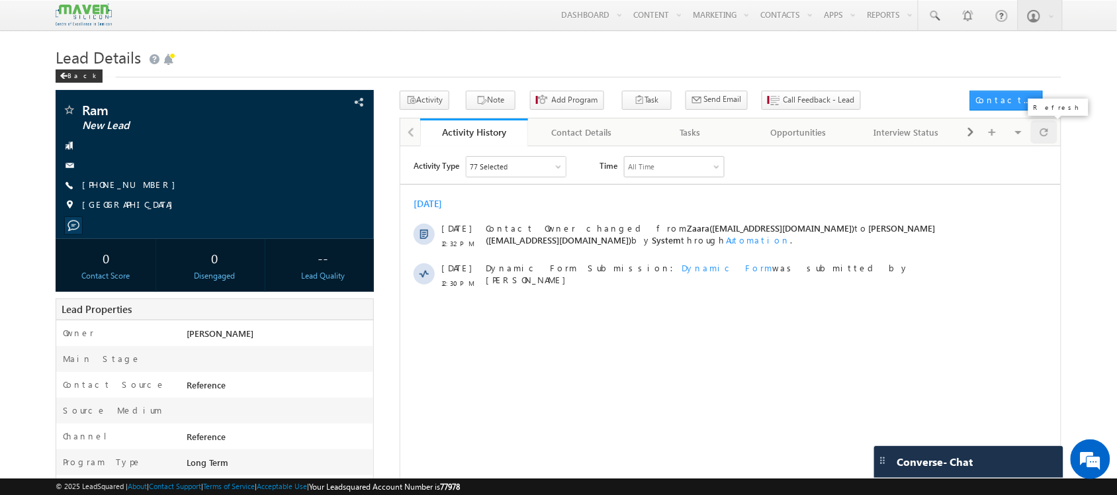
click at [1040, 132] on span at bounding box center [1044, 131] width 8 height 23
click at [1038, 133] on div at bounding box center [1044, 131] width 26 height 23
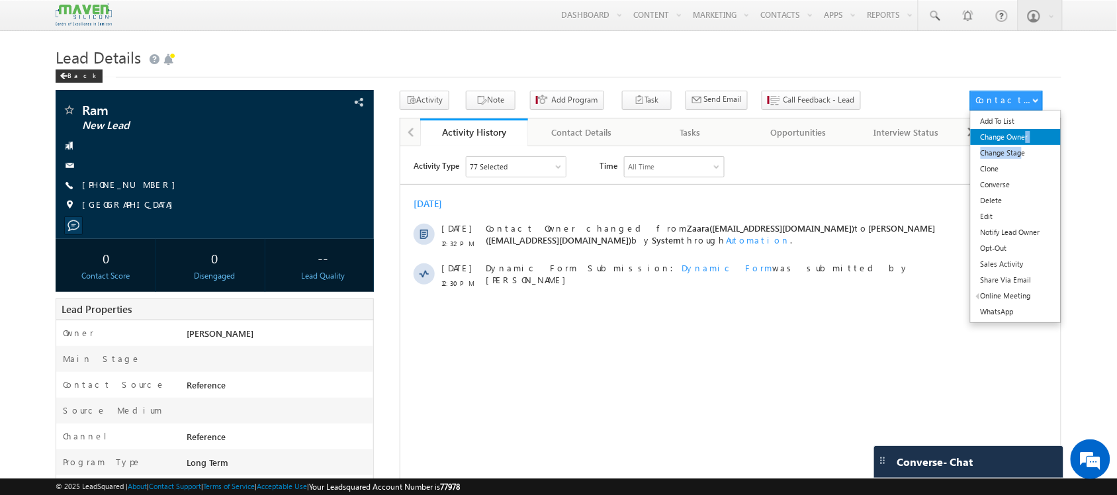
drag, startPoint x: 1022, startPoint y: 156, endPoint x: 1026, endPoint y: 140, distance: 15.6
click at [1026, 140] on ul "Add To List Change Owner Change Stage Clone Converse Delete Edit Notify Lead Ow…" at bounding box center [1016, 216] width 92 height 213
click at [1026, 140] on link "Change Owner" at bounding box center [1016, 137] width 91 height 16
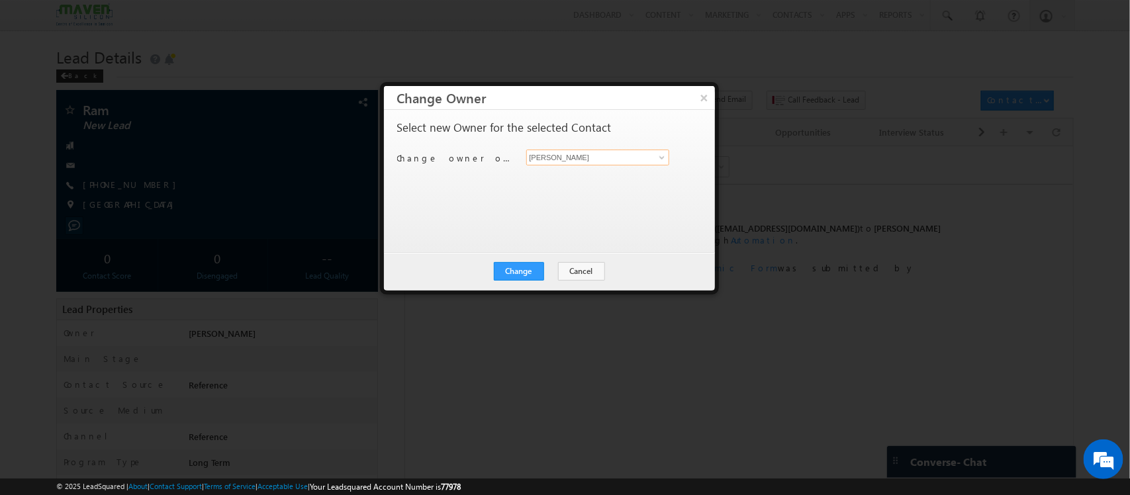
click at [625, 156] on input "[PERSON_NAME]" at bounding box center [598, 158] width 144 height 16
click at [657, 157] on span at bounding box center [661, 157] width 11 height 11
click at [659, 158] on span at bounding box center [661, 157] width 11 height 11
click at [583, 174] on link "Zaara lsq2@maven-silicon.com" at bounding box center [598, 177] width 144 height 25
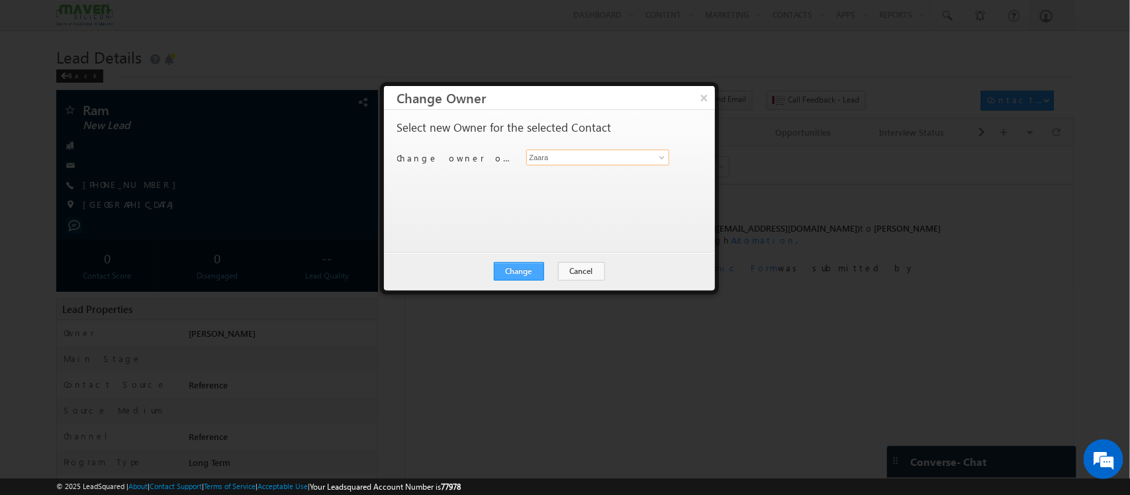
type input "Zaara"
click at [528, 272] on button "Change" at bounding box center [519, 271] width 50 height 19
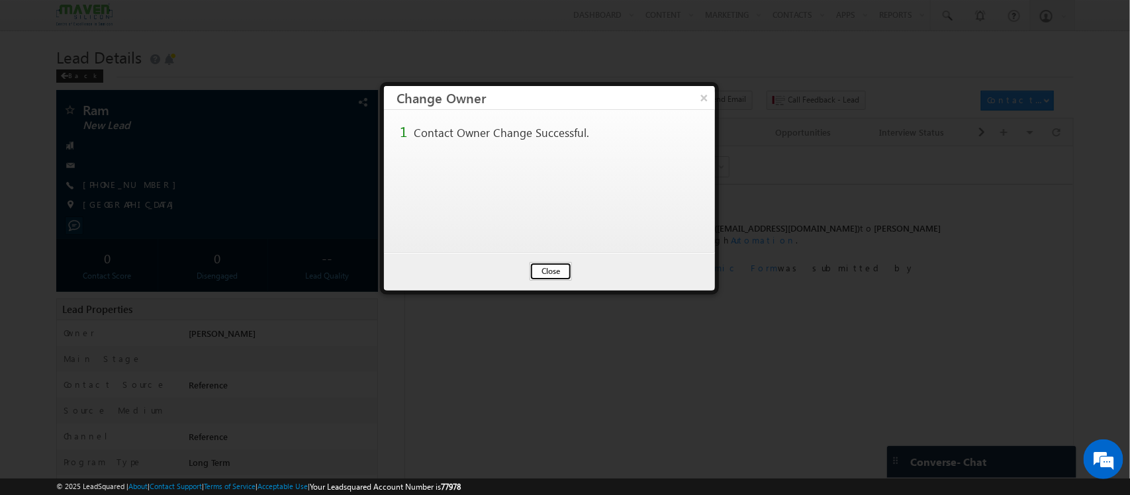
click at [554, 265] on button "Close" at bounding box center [550, 271] width 42 height 19
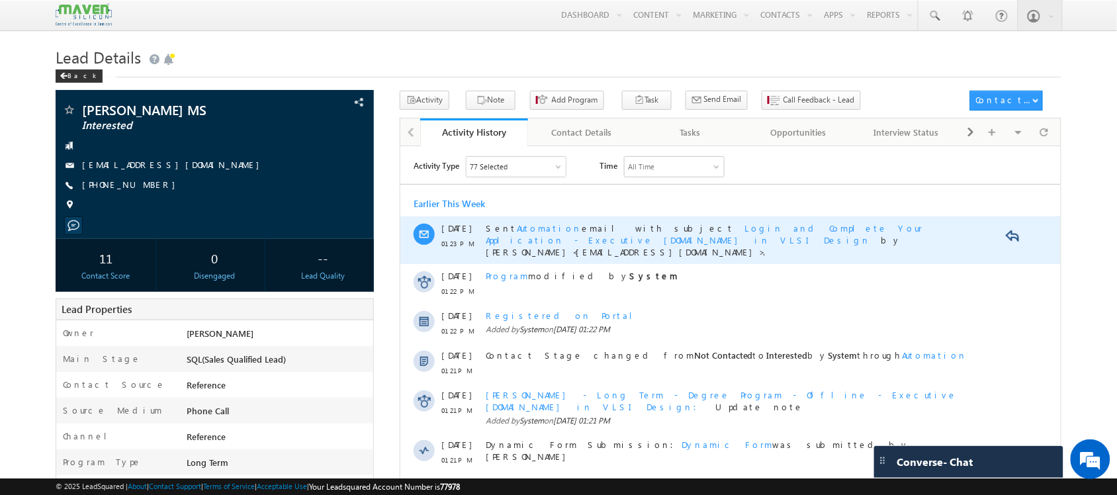
scroll to position [28, 0]
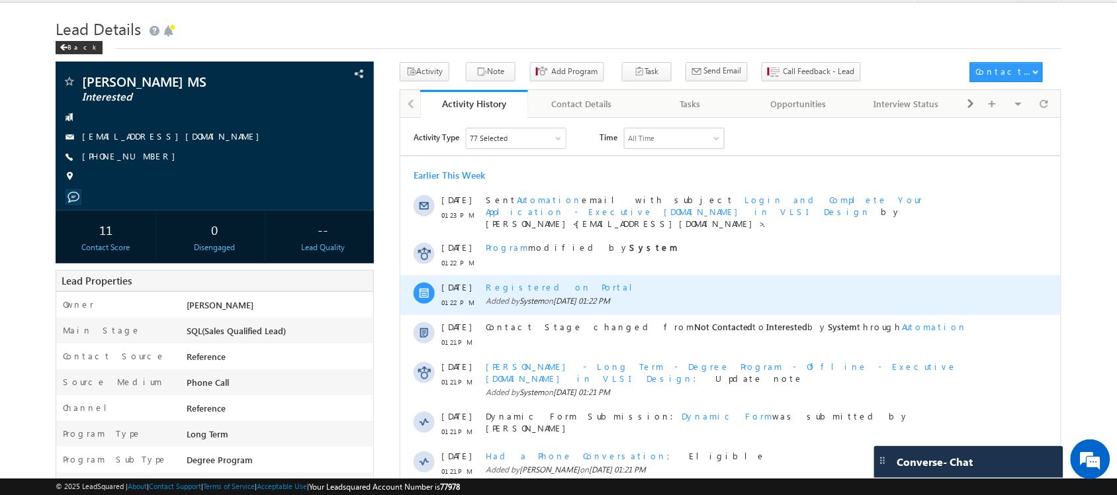
click at [524, 281] on div "Registered on Portal" at bounding box center [728, 287] width 486 height 12
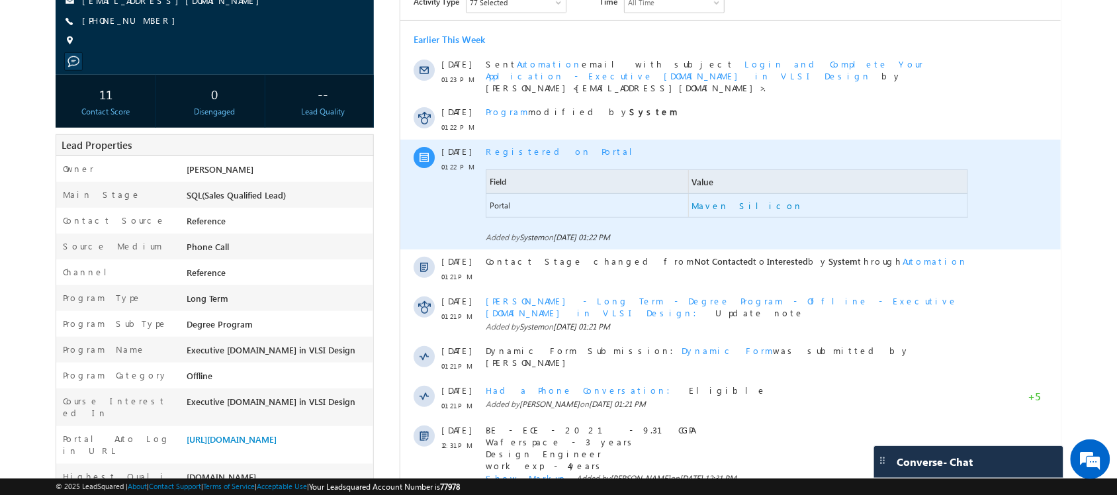
scroll to position [0, 0]
